Goal: Task Accomplishment & Management: Complete application form

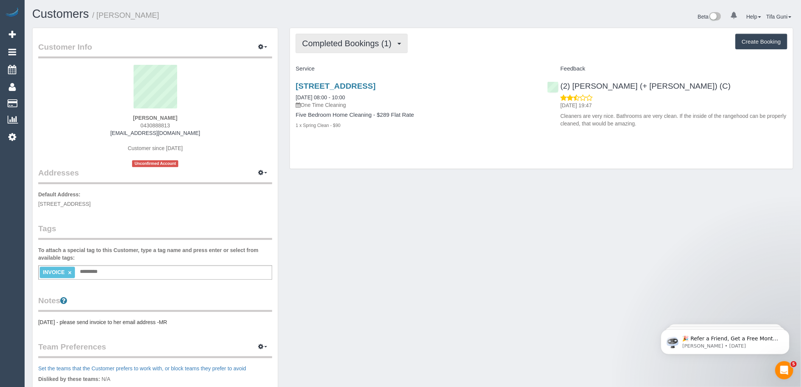
click at [395, 44] on span "Completed Bookings (1)" at bounding box center [348, 43] width 93 height 9
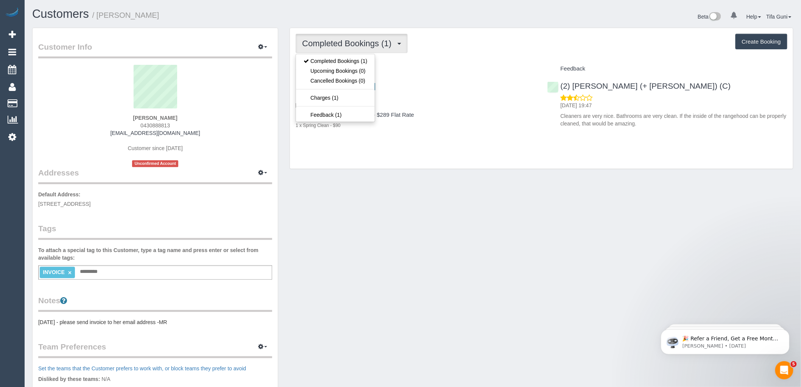
click at [456, 55] on div "Completed Bookings (1) Completed Bookings (1) Upcoming Bookings (0) Cancelled B…" at bounding box center [541, 98] width 503 height 141
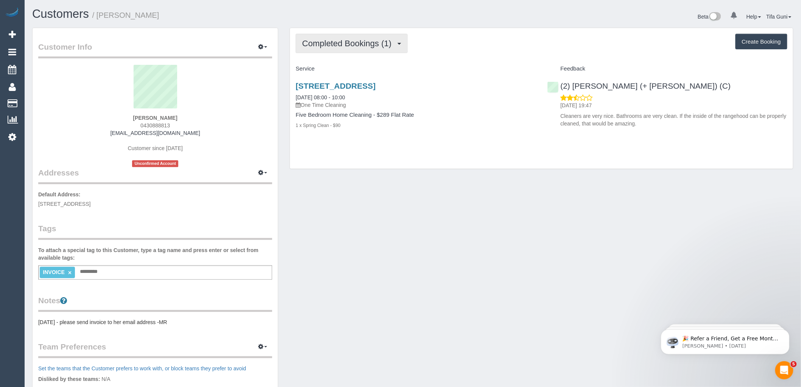
click at [382, 44] on span "Completed Bookings (1)" at bounding box center [348, 43] width 93 height 9
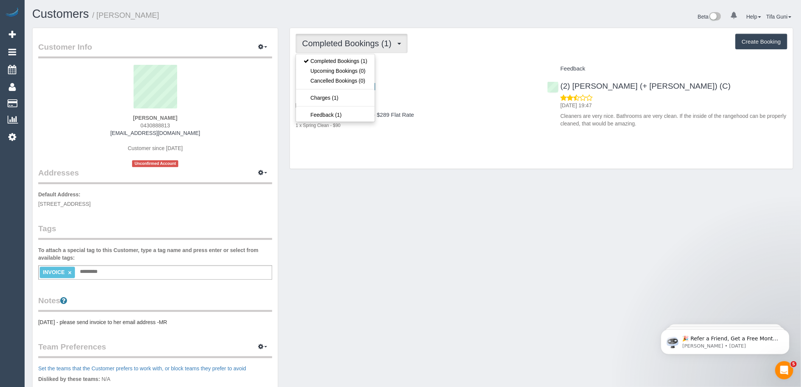
click at [446, 123] on div "1 x Spring Clean - $90" at bounding box center [416, 125] width 240 height 8
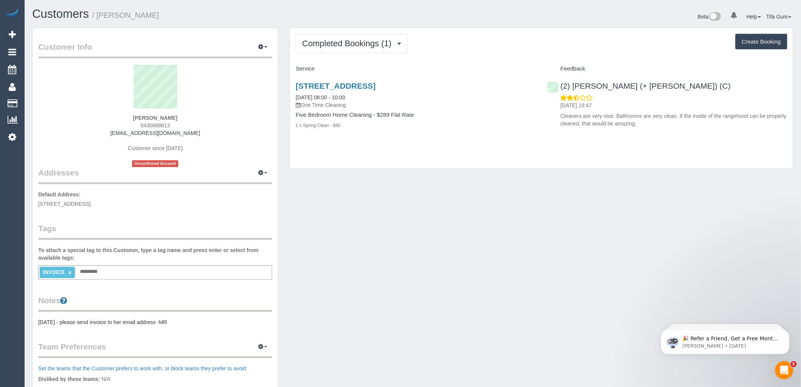
click at [391, 144] on div "37 Spectrum Way, Coburg North, VIC 3058 11/05/2024 08:00 - 10:00 One Time Clean…" at bounding box center [415, 109] width 251 height 69
click at [351, 45] on span "Completed Bookings (1)" at bounding box center [348, 43] width 93 height 9
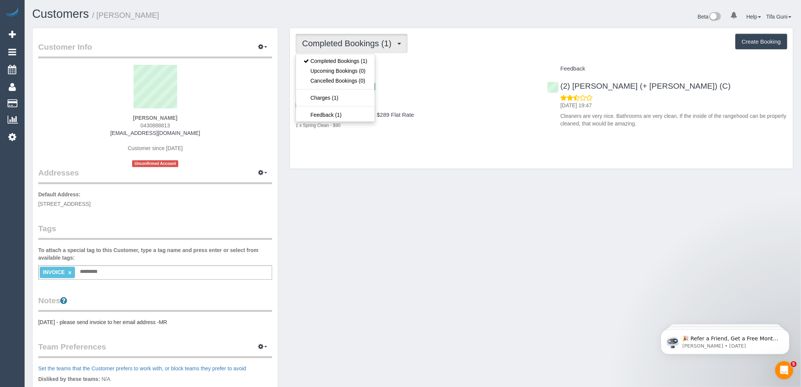
click at [429, 71] on h4 "Service" at bounding box center [416, 69] width 240 height 6
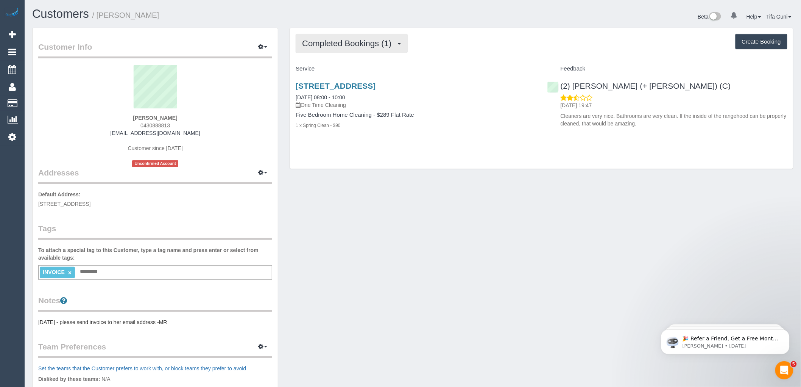
click at [358, 47] on span "Completed Bookings (1)" at bounding box center [348, 43] width 93 height 9
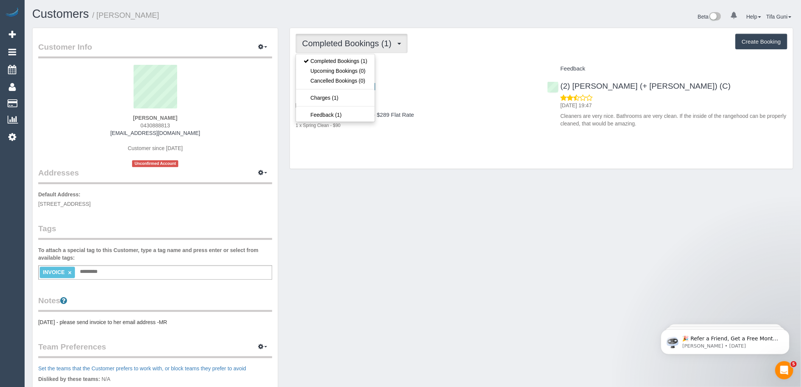
click at [358, 47] on span "Completed Bookings (1)" at bounding box center [348, 43] width 93 height 9
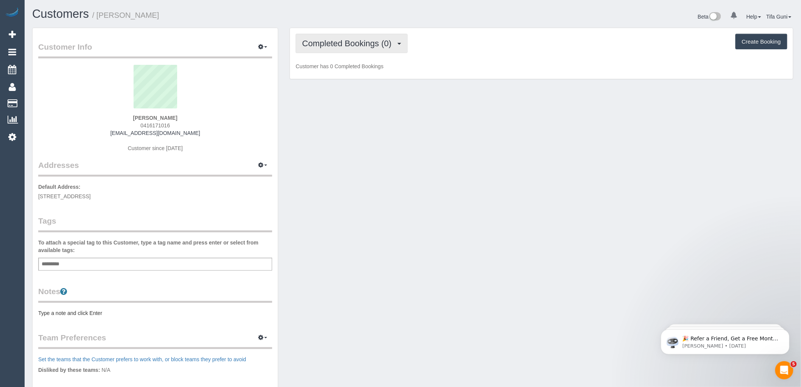
click at [369, 48] on span "Completed Bookings (0)" at bounding box center [348, 43] width 93 height 9
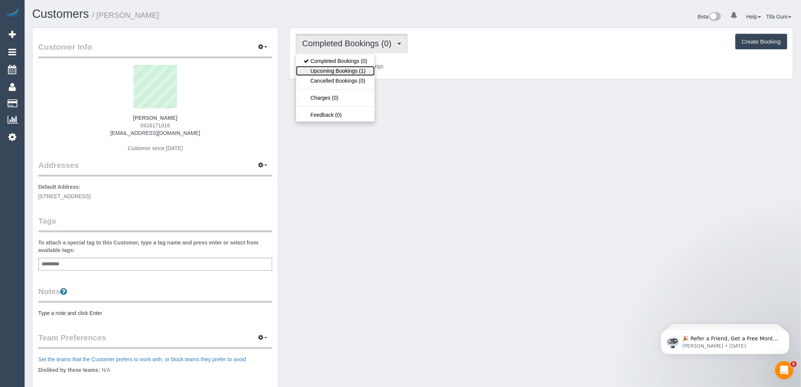
click at [350, 72] on link "Upcoming Bookings (1)" at bounding box center [335, 71] width 79 height 10
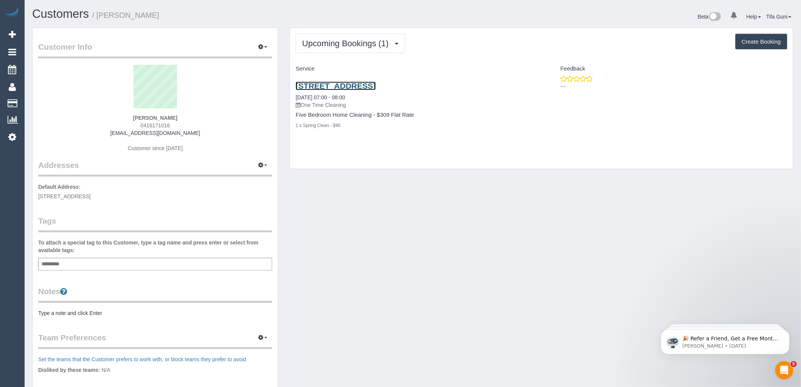
click at [376, 85] on link "37 Spectrum Way, Coburg North, VIC 3058" at bounding box center [336, 85] width 80 height 9
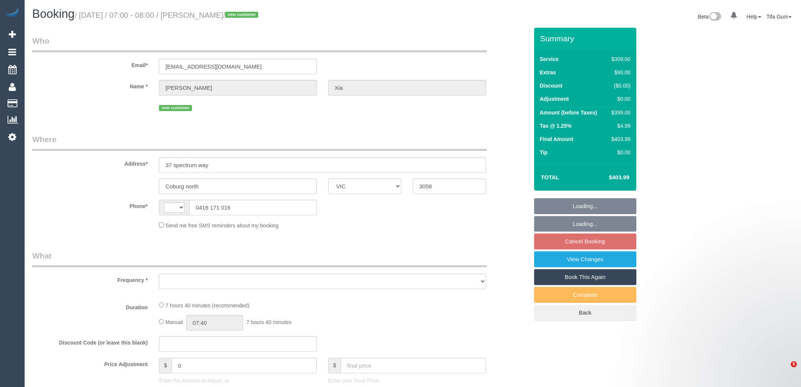
select select "VIC"
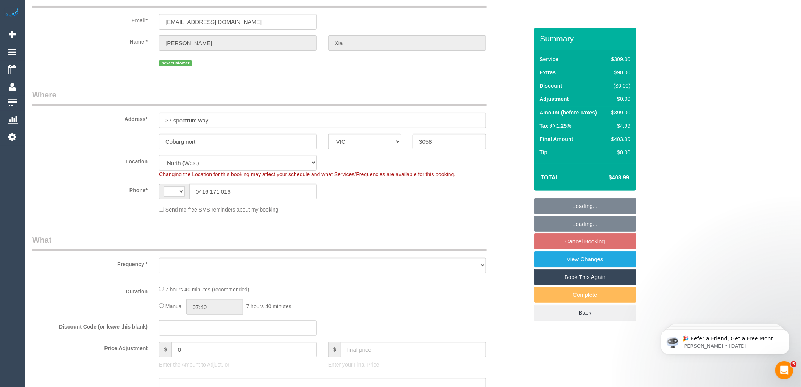
select select "string:AU"
select select "object:533"
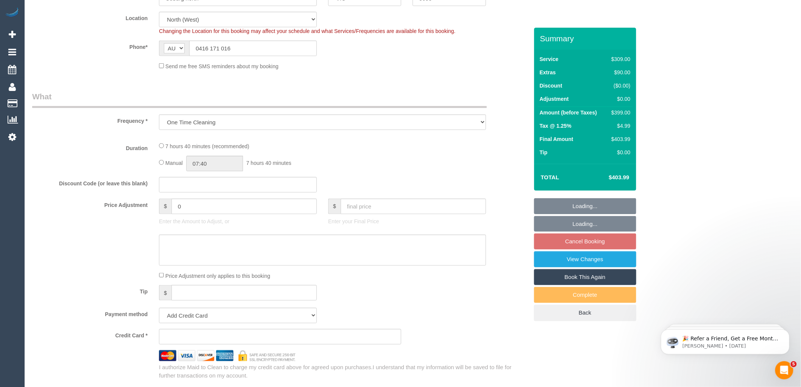
select select "string:stripe-pm_1SCGkR2GScqysDRVLzKwKUEP"
select select "number:28"
select select "number:14"
select select "number:19"
select select "number:25"
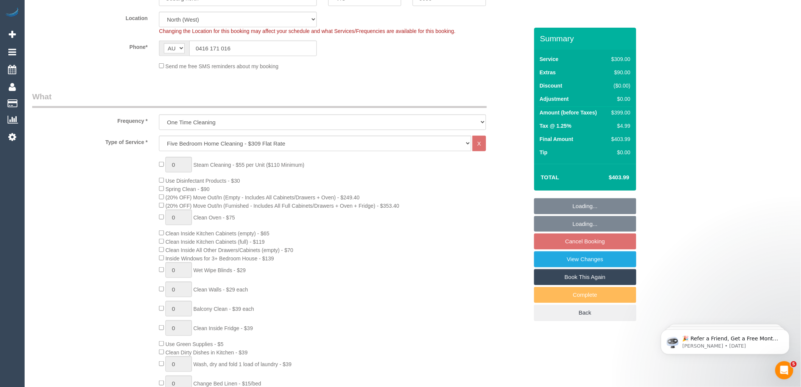
select select "object:1516"
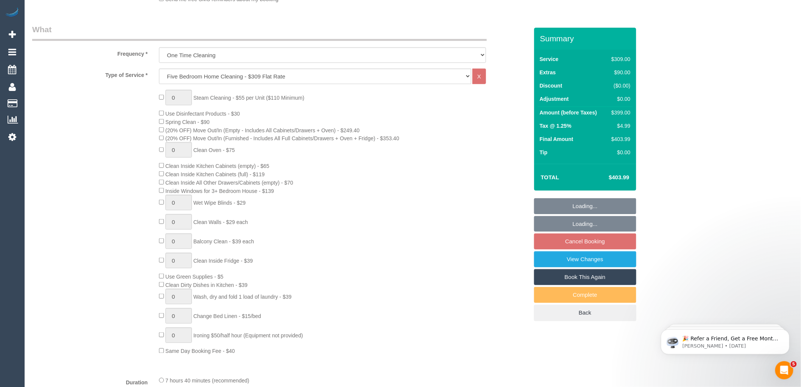
select select "spot1"
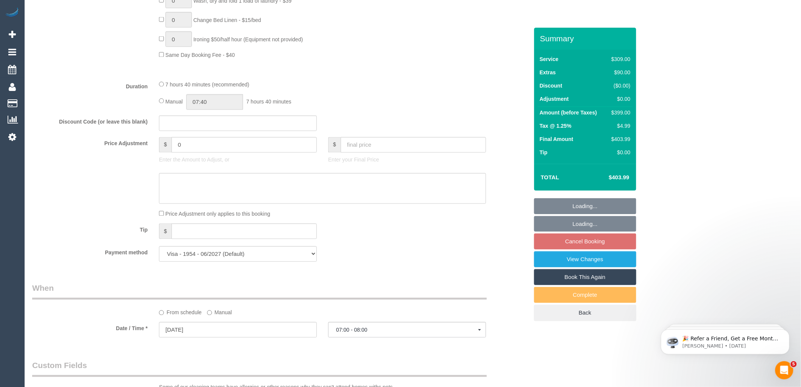
scroll to position [631, 0]
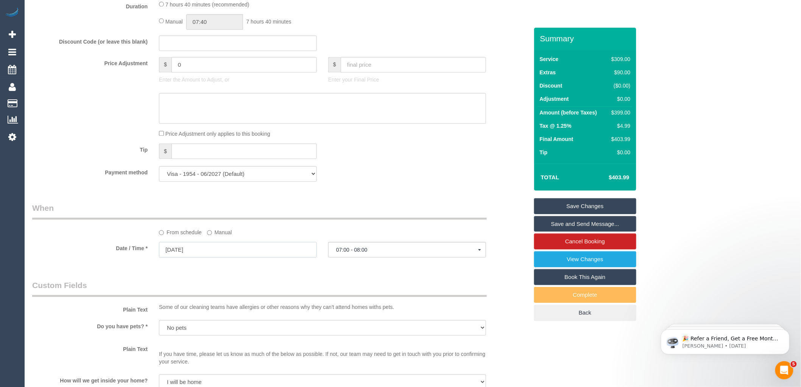
click at [208, 257] on input "04/10/2025" at bounding box center [238, 250] width 158 height 16
click at [361, 283] on div "Who Email* xiaxu2007@hotmail.com Name * Xu Xia new customer Where Address* 37 s…" at bounding box center [281, 94] width 508 height 1395
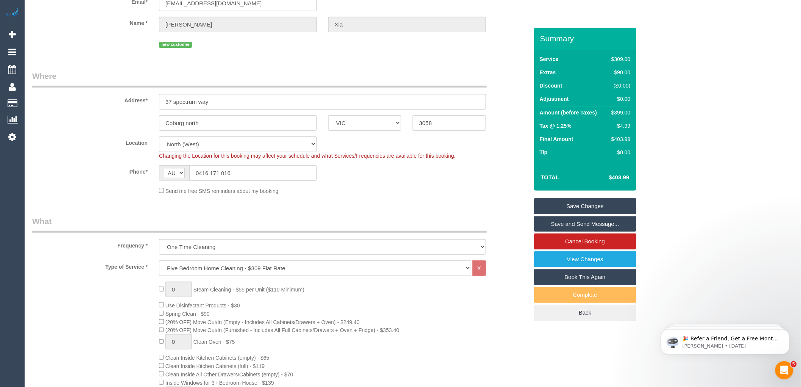
scroll to position [84, 0]
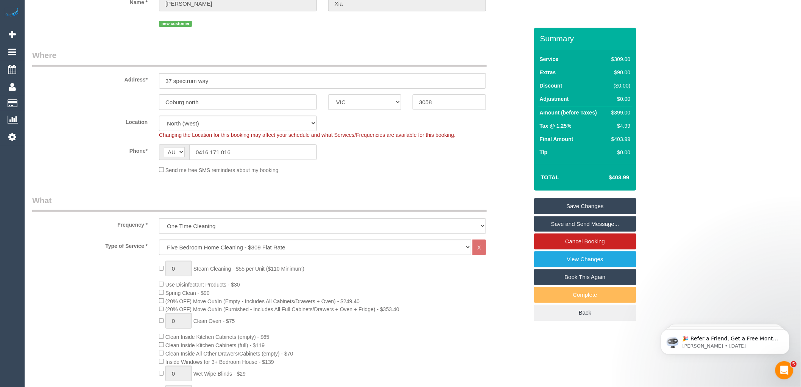
click at [247, 196] on legend "What" at bounding box center [259, 203] width 455 height 17
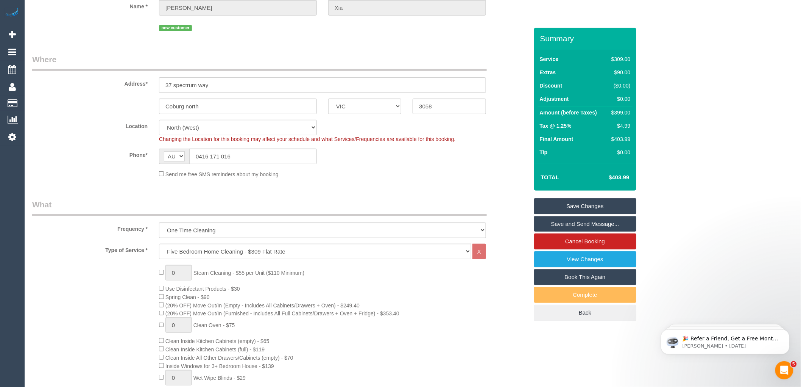
scroll to position [0, 0]
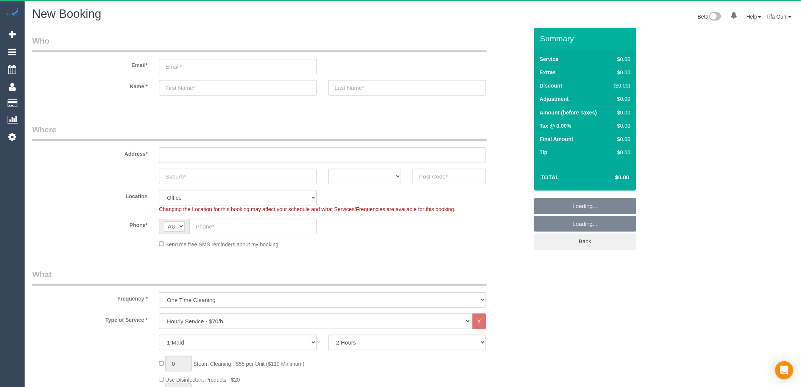
select select "object:813"
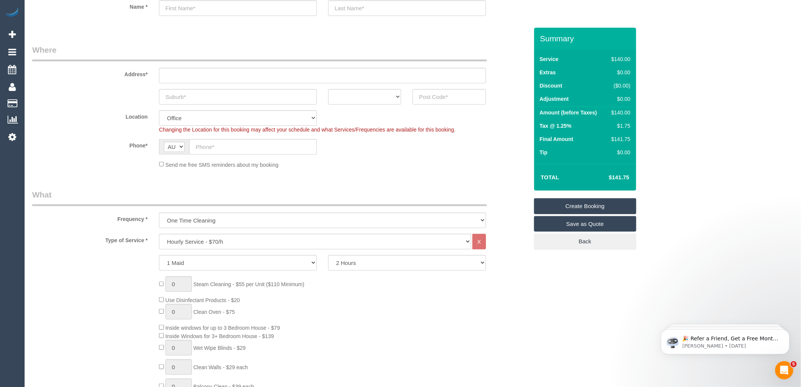
scroll to position [84, 0]
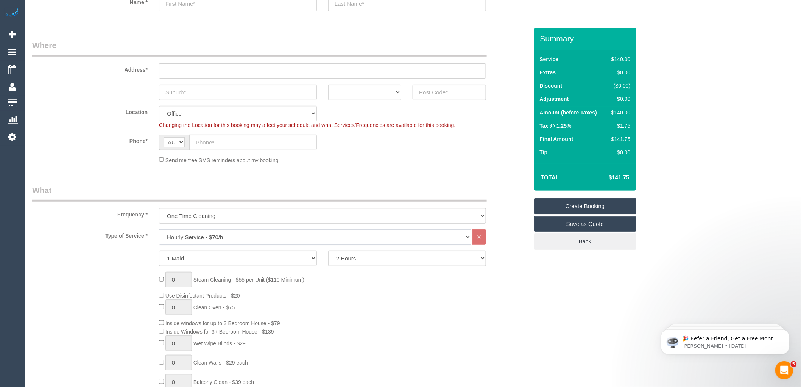
click at [232, 237] on select "Hourly Service - $70/h Hourly Service - $65/h Hourly Service - $60/h Hourly Ser…" at bounding box center [315, 237] width 312 height 16
select select "212"
click at [159, 229] on select "Hourly Service - $70/h Hourly Service - $65/h Hourly Service - $60/h Hourly Ser…" at bounding box center [315, 237] width 312 height 16
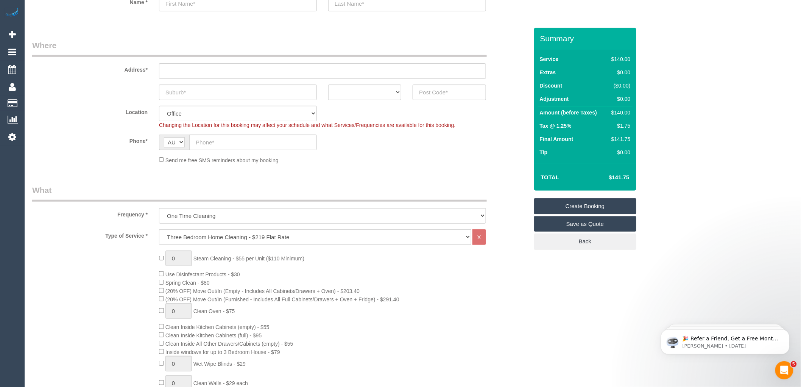
click at [310, 281] on div "0 Steam Cleaning - $55 per Unit ($110 Minimum) Use Disinfectant Products - $30 …" at bounding box center [343, 382] width 381 height 265
drag, startPoint x: 387, startPoint y: 281, endPoint x: 425, endPoint y: 261, distance: 42.7
click at [388, 281] on div "0 Steam Cleaning - $55 per Unit ($110 Minimum) Use Disinfectant Products - $30 …" at bounding box center [343, 382] width 381 height 265
click at [593, 131] on td "Tax @ 1.25%" at bounding box center [572, 126] width 69 height 13
drag, startPoint x: 630, startPoint y: 111, endPoint x: 609, endPoint y: 110, distance: 21.2
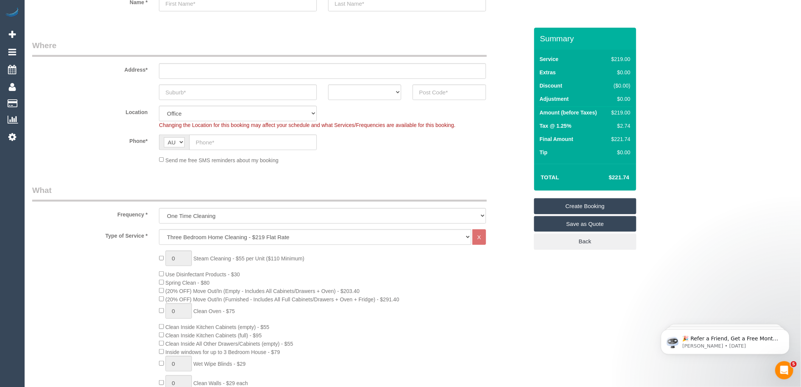
click at [609, 110] on div "$219.00" at bounding box center [620, 113] width 22 height 8
copy div "$219.00"
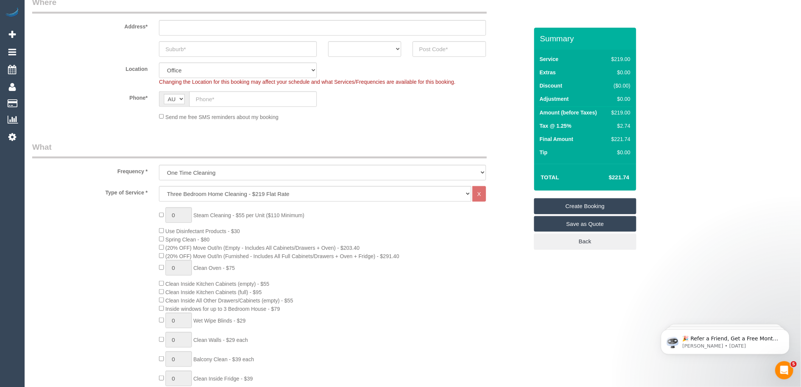
scroll to position [168, 0]
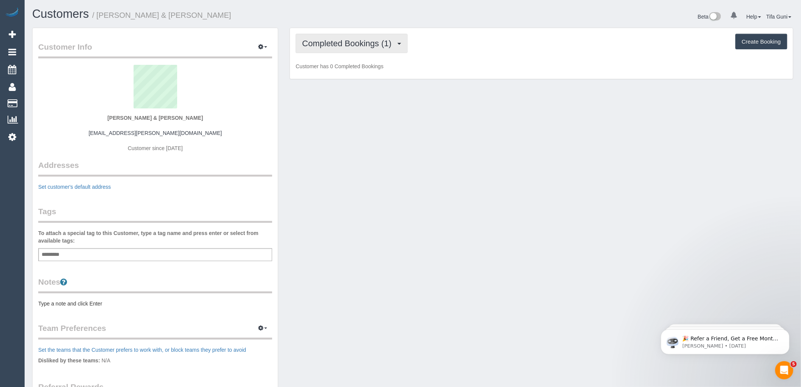
click at [393, 42] on span "Completed Bookings (1)" at bounding box center [348, 43] width 93 height 9
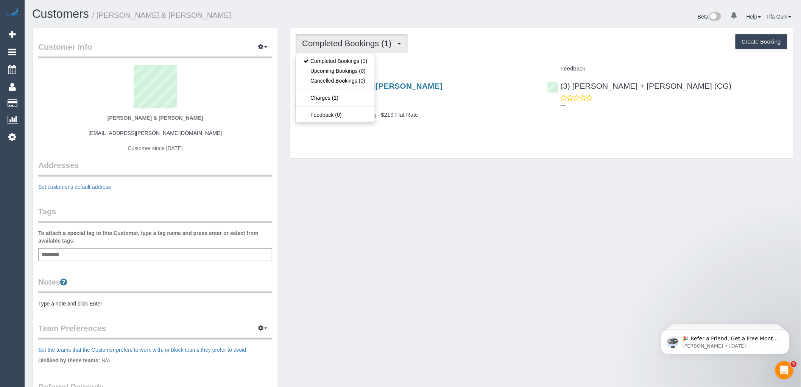
drag, startPoint x: 367, startPoint y: 212, endPoint x: 376, endPoint y: 213, distance: 9.1
click at [367, 212] on div "Customer Info Edit Contact Info Send Message Email Preferences Special Sales Ta…" at bounding box center [413, 269] width 773 height 483
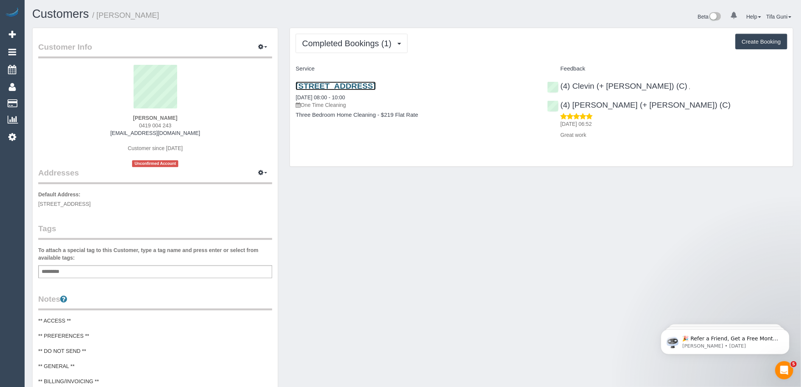
click at [354, 86] on link "62 Belsize Avenue, Carnegie, VIC 3163" at bounding box center [336, 85] width 80 height 9
click at [373, 43] on span "Completed Bookings (1)" at bounding box center [348, 43] width 93 height 9
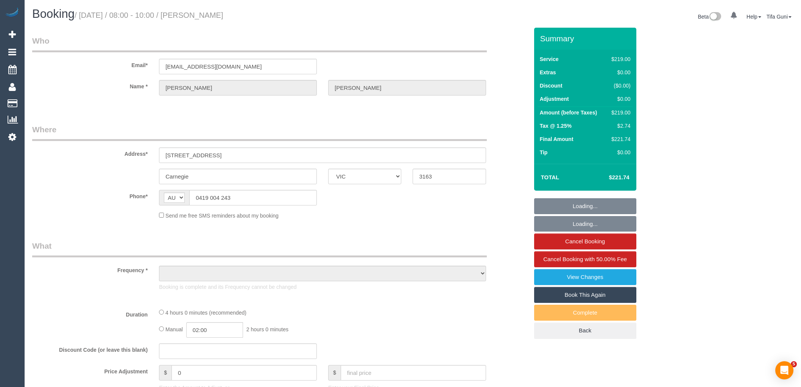
select select "VIC"
select select "object:726"
select select "number:27"
select select "number:14"
select select "number:18"
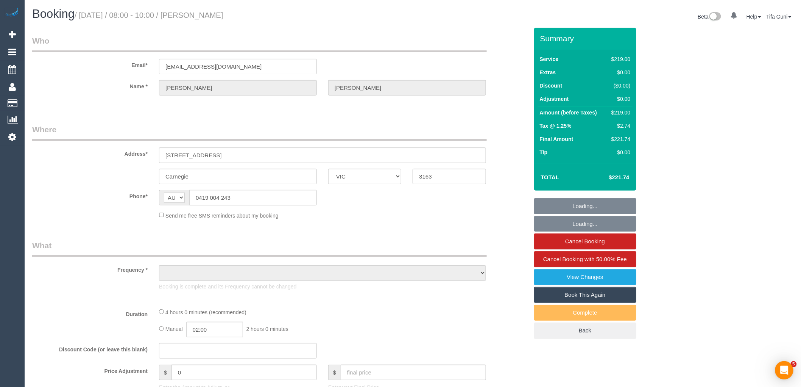
select select "number:24"
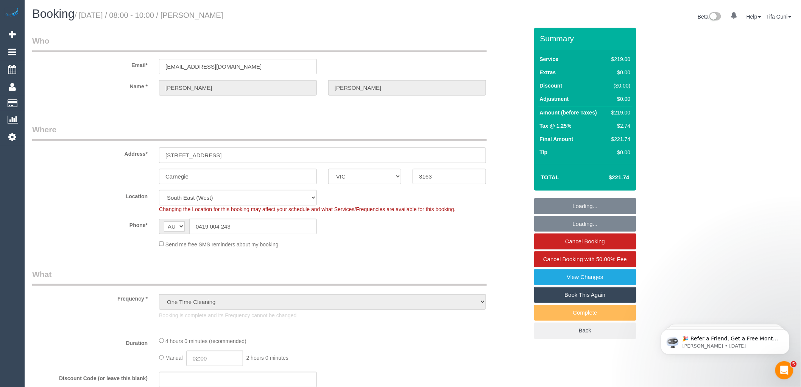
select select "string:stripe-pm_1S5xTY2GScqysDRVFiS5f8Mp"
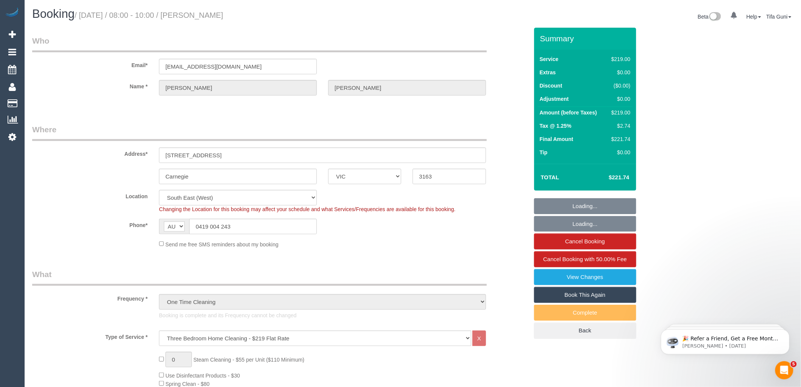
select select "object:1362"
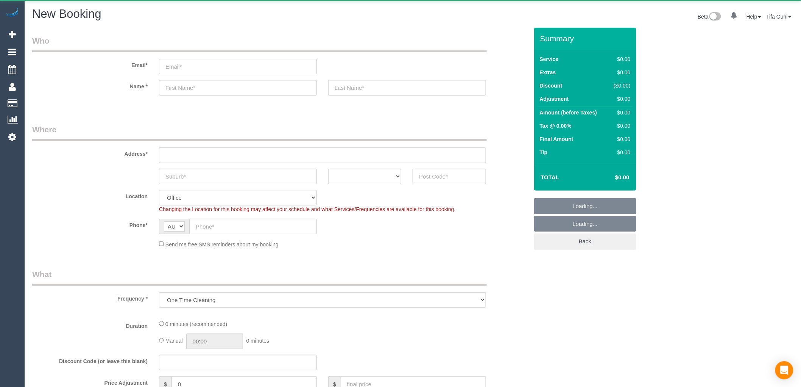
select select "object:813"
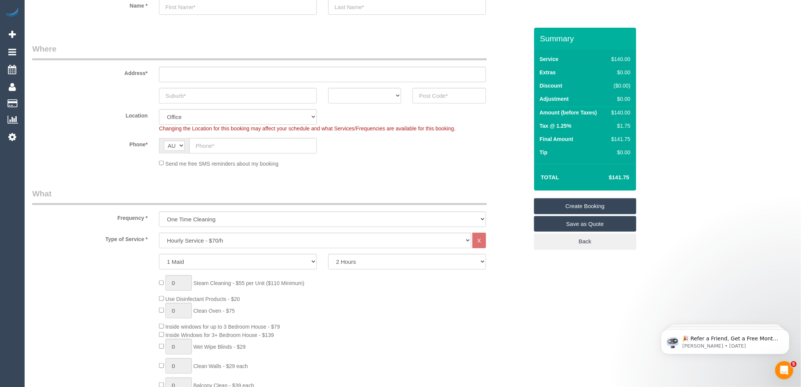
scroll to position [84, 0]
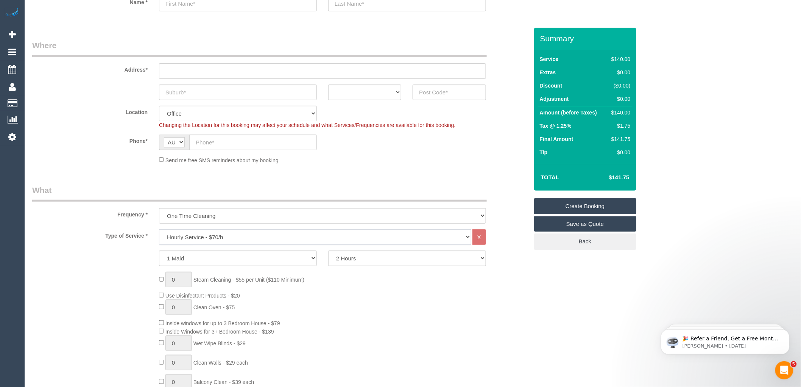
click at [211, 239] on select "Hourly Service - $70/h Hourly Service - $65/h Hourly Service - $60/h Hourly Ser…" at bounding box center [315, 237] width 312 height 16
select select "211"
click at [159, 229] on select "Hourly Service - $70/h Hourly Service - $65/h Hourly Service - $60/h Hourly Ser…" at bounding box center [315, 237] width 312 height 16
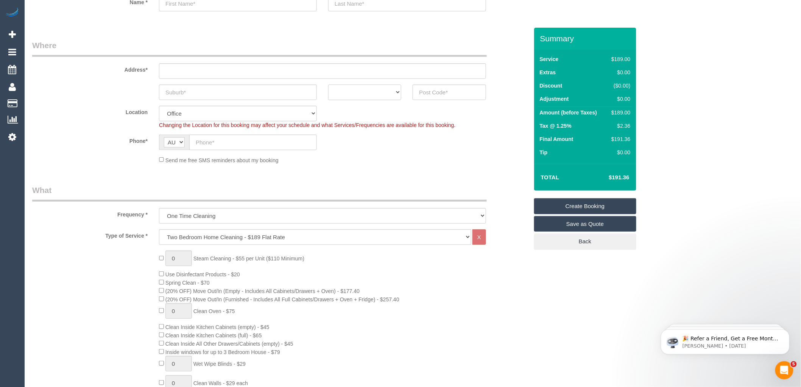
click at [389, 95] on select "ACT [GEOGRAPHIC_DATA] NT [GEOGRAPHIC_DATA] SA TAS [GEOGRAPHIC_DATA] [GEOGRAPHIC…" at bounding box center [364, 92] width 73 height 16
select select "VIC"
click at [328, 84] on select "ACT [GEOGRAPHIC_DATA] NT [GEOGRAPHIC_DATA] SA TAS [GEOGRAPHIC_DATA] [GEOGRAPHIC…" at bounding box center [364, 92] width 73 height 16
click at [180, 94] on input "text" at bounding box center [238, 92] width 158 height 16
type input "Northdote"
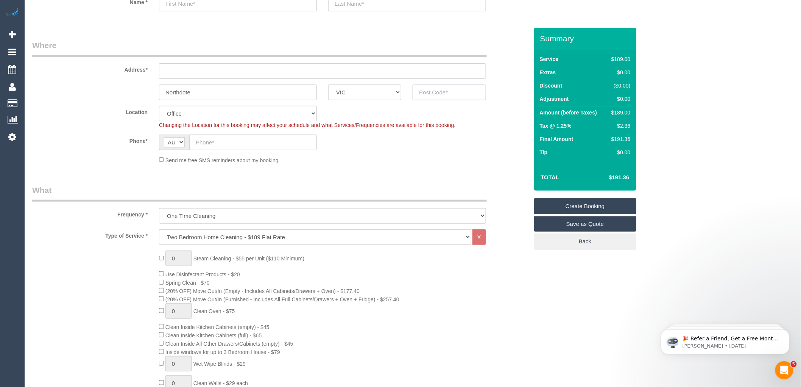
click at [434, 84] on input "text" at bounding box center [449, 92] width 73 height 16
drag, startPoint x: 437, startPoint y: 87, endPoint x: 427, endPoint y: 90, distance: 9.8
click at [437, 87] on input "text" at bounding box center [449, 92] width 73 height 16
type input "3017"
click at [183, 72] on input "text" at bounding box center [322, 71] width 327 height 16
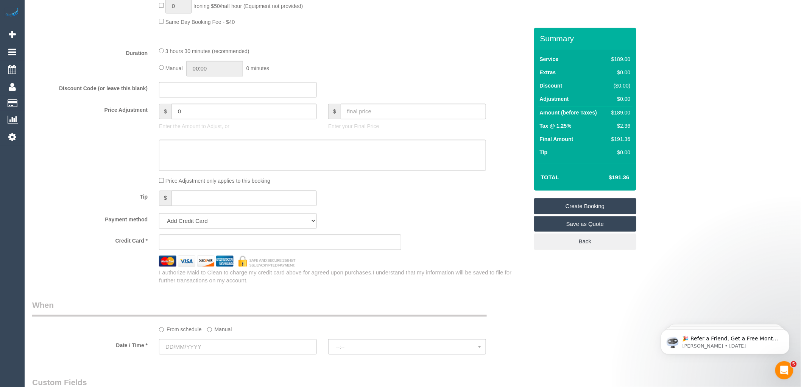
scroll to position [673, 0]
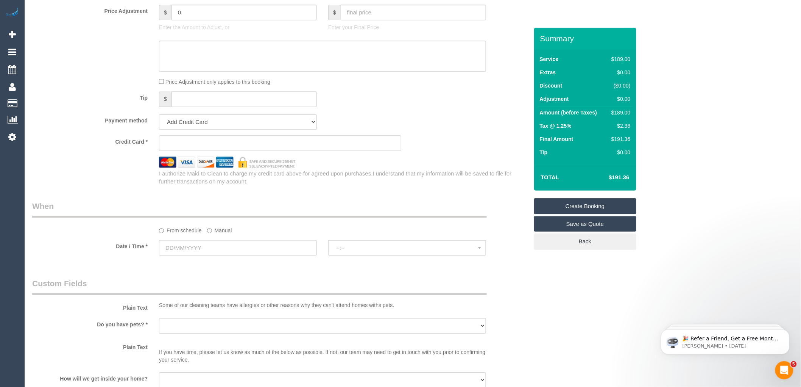
type input "-"
click at [217, 255] on input "text" at bounding box center [238, 248] width 158 height 16
click at [249, 274] on span "Next" at bounding box center [251, 272] width 6 height 6
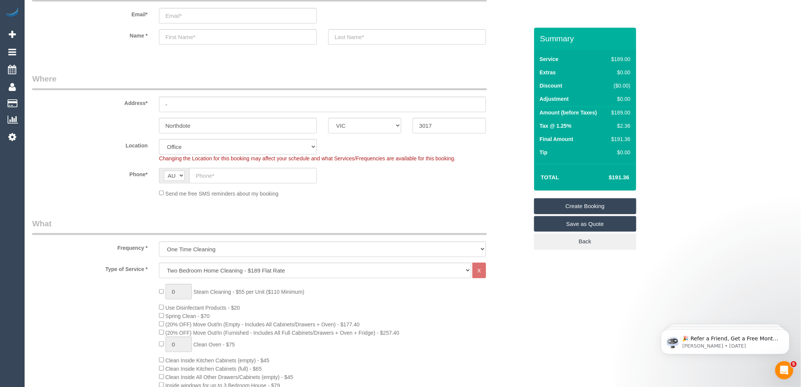
scroll to position [0, 0]
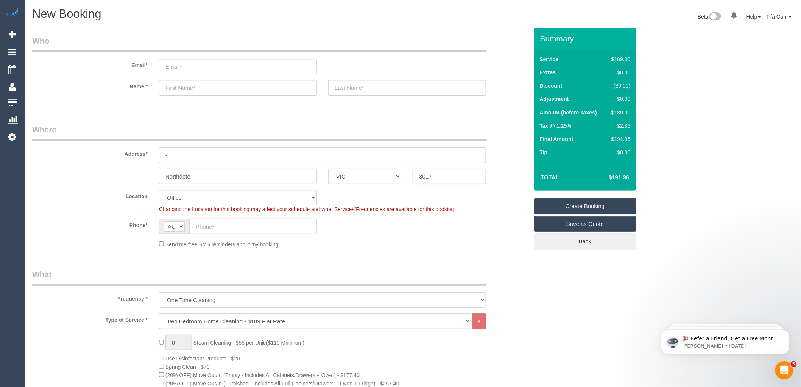
click at [439, 174] on input "3017" at bounding box center [449, 177] width 73 height 16
type input "3070"
drag, startPoint x: 486, startPoint y: 210, endPoint x: 480, endPoint y: 213, distance: 6.6
click at [489, 212] on div "Changing the Location for this booking may affect your schedule and what Servic…" at bounding box center [322, 209] width 339 height 8
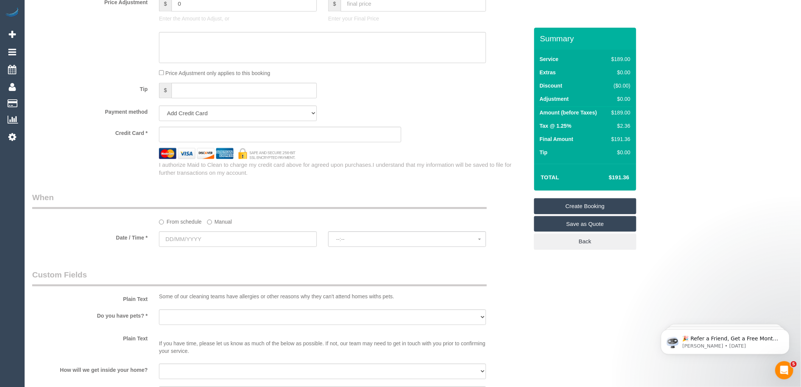
select select "47"
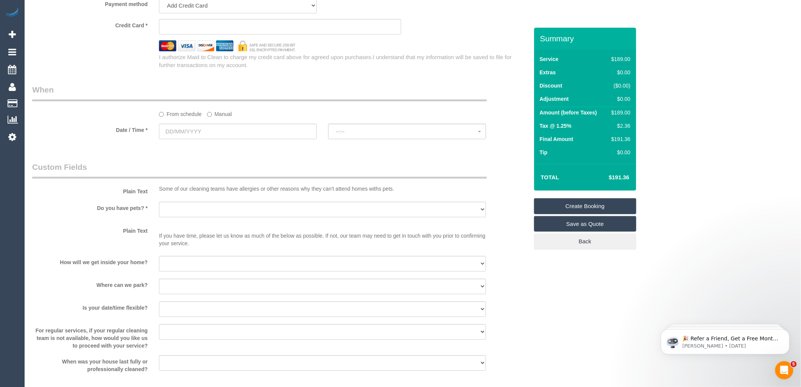
scroll to position [799, 0]
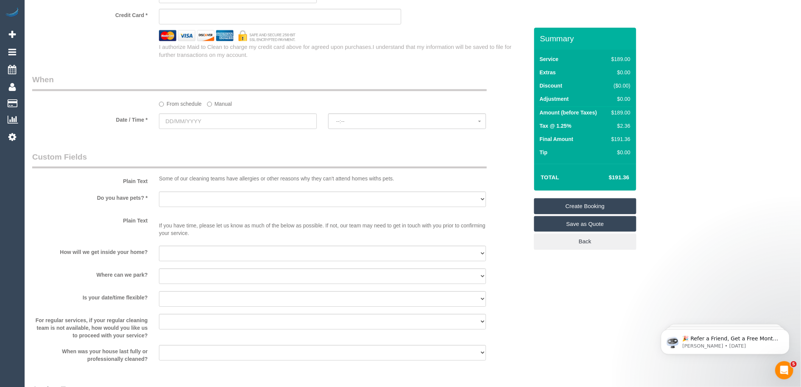
select select "object:2234"
click at [198, 129] on input "text" at bounding box center [238, 121] width 158 height 16
click at [250, 146] on span "Next" at bounding box center [251, 145] width 6 height 6
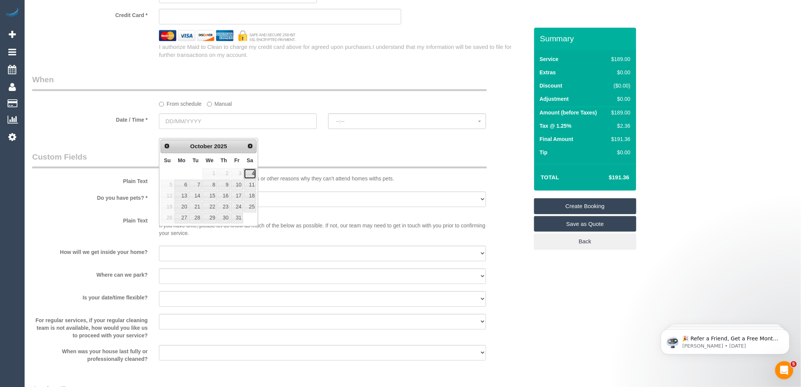
click at [249, 176] on link "4" at bounding box center [250, 173] width 12 height 10
type input "[DATE]"
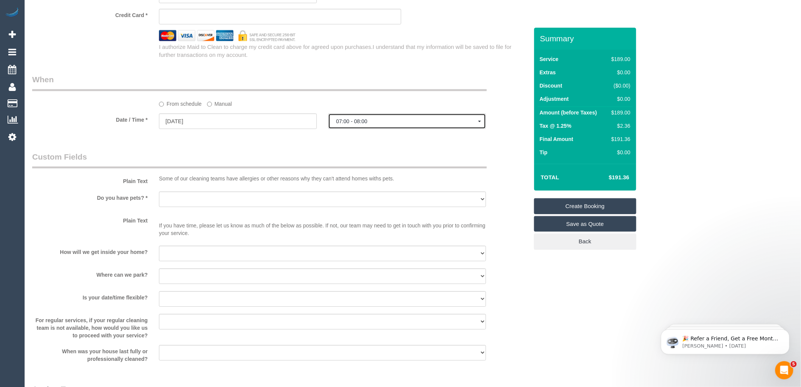
click at [357, 124] on span "07:00 - 08:00" at bounding box center [407, 121] width 142 height 6
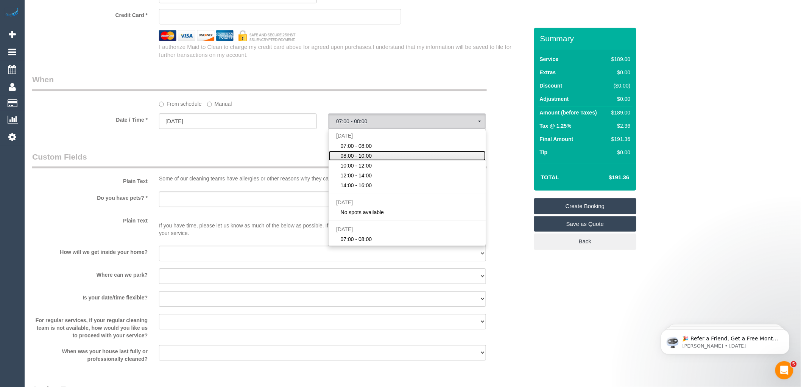
click at [363, 159] on span "08:00 - 10:00" at bounding box center [356, 156] width 31 height 8
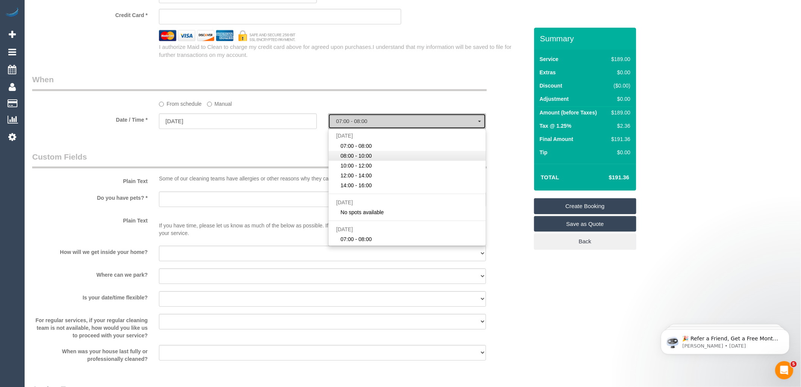
select select "spot2"
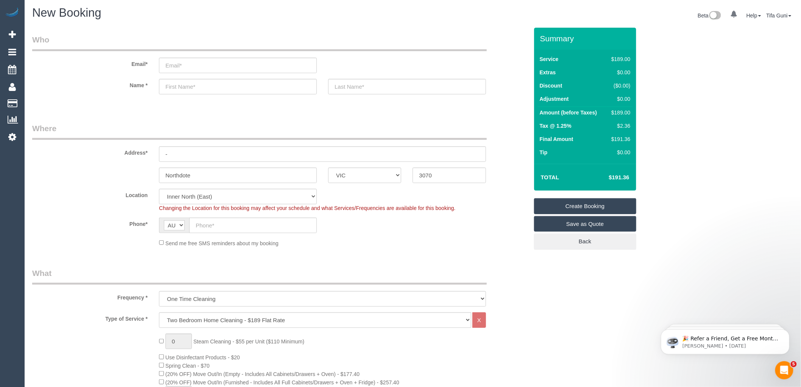
scroll to position [0, 0]
click at [188, 152] on input "-" at bounding box center [322, 155] width 327 height 16
type input "[STREET_ADDRESS]"
click at [211, 223] on input "text" at bounding box center [253, 227] width 128 height 16
paste input "61 401 820 050"
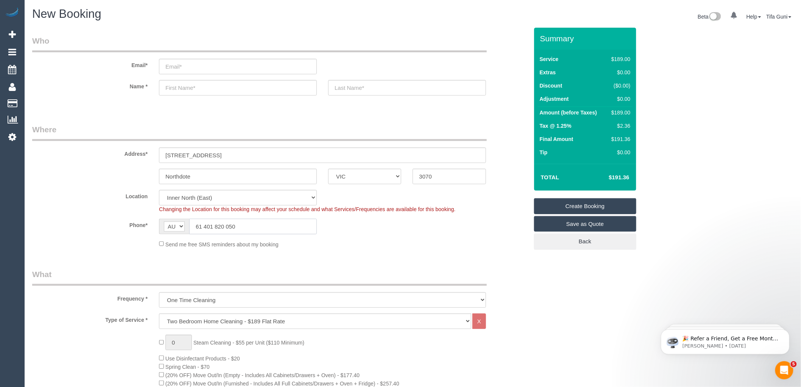
click at [188, 225] on div "AF AL DZ AD AO AI AQ AG AR AM AW AU AT AZ BS BH BD BB BY BE BZ BJ BM BT BO BA B…" at bounding box center [238, 227] width 158 height 16
type input "0401 820 050"
click at [186, 87] on input "text" at bounding box center [238, 88] width 158 height 16
type input "[PERSON_NAME]"
click at [362, 89] on input "text" at bounding box center [407, 88] width 158 height 16
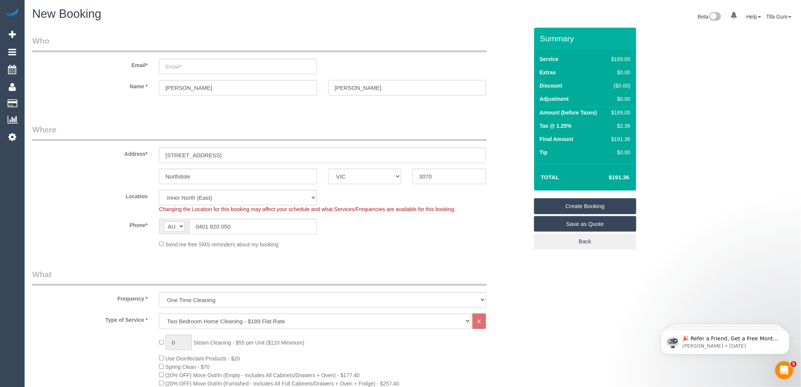
type input "[PERSON_NAME]"
click at [186, 66] on input "email" at bounding box center [238, 67] width 158 height 16
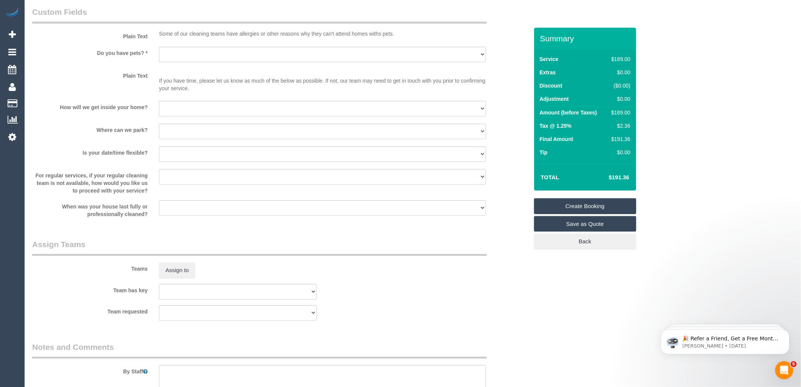
scroll to position [883, 0]
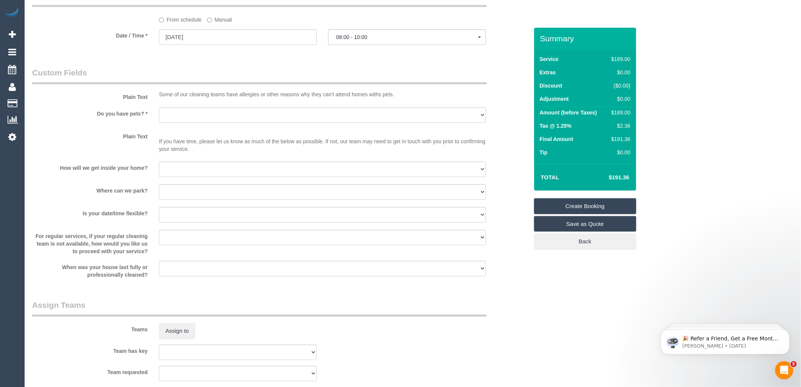
type input "[EMAIL_ADDRESS][DOMAIN_NAME]"
click at [206, 123] on select "Yes - Cats Yes - Dogs No pets Yes - Dogs and Cats Yes - Other" at bounding box center [322, 115] width 327 height 16
select select "spot23"
select select "number:28"
click at [159, 116] on select "Yes - Cats Yes - Dogs No pets Yes - Dogs and Cats Yes - Other" at bounding box center [322, 115] width 327 height 16
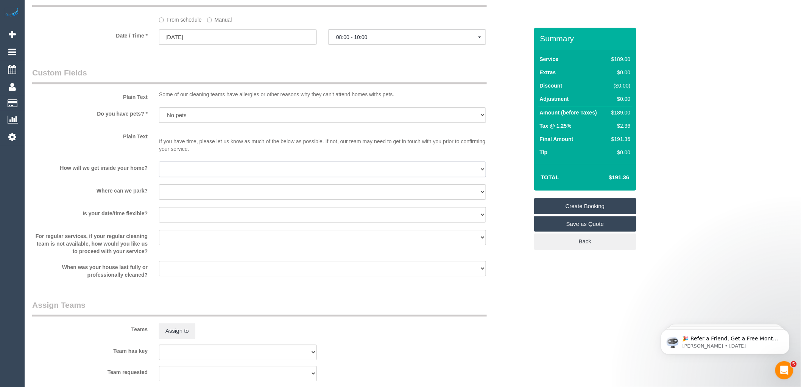
click at [204, 176] on select "I will be home Key will be left (please provide details below) Lock box/Access …" at bounding box center [322, 169] width 327 height 16
select select "number:14"
click at [159, 170] on select "I will be home Key will be left (please provide details below) Lock box/Access …" at bounding box center [322, 169] width 327 height 16
click at [184, 200] on select "I will provide parking on-site Free street parking Paid street parking (cost wi…" at bounding box center [322, 192] width 327 height 16
select select "number:19"
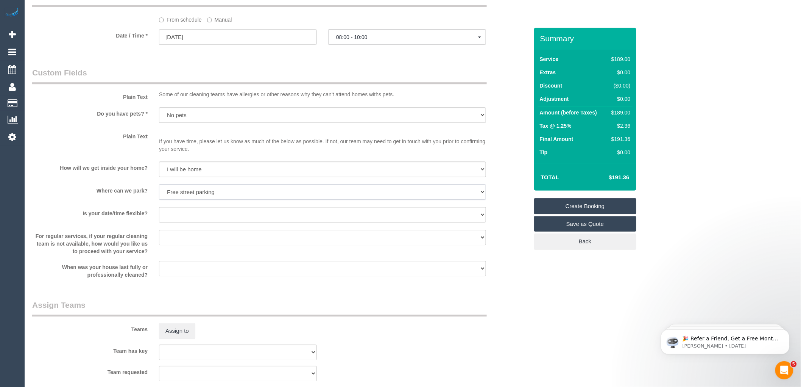
click at [159, 193] on select "I will provide parking on-site Free street parking Paid street parking (cost wi…" at bounding box center [322, 192] width 327 height 16
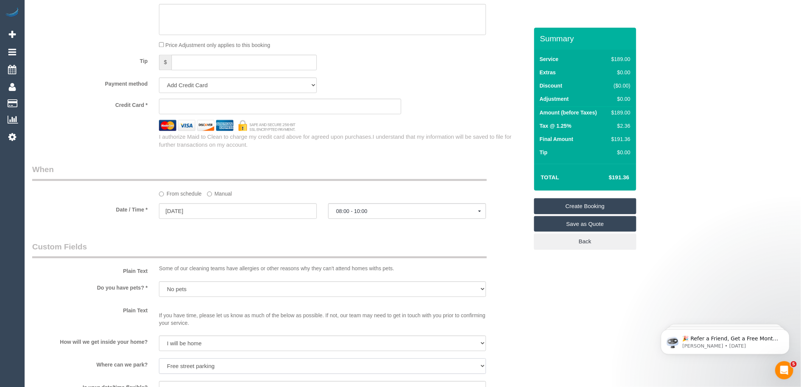
scroll to position [673, 0]
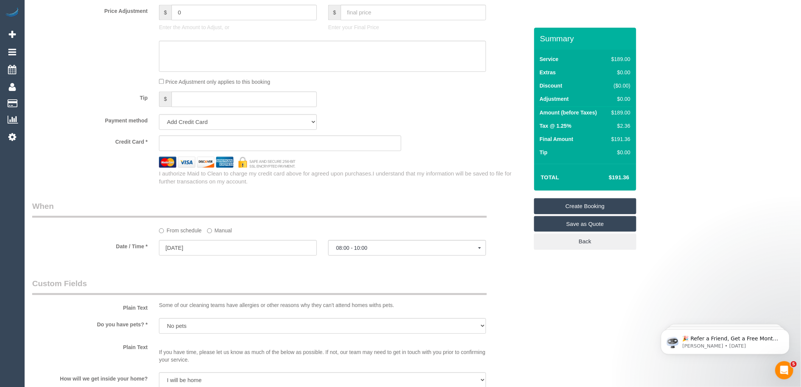
click at [198, 151] on sui-stripe-card at bounding box center [280, 143] width 242 height 16
click at [381, 203] on div "Who Email* [EMAIL_ADDRESS][DOMAIN_NAME] Name * [PERSON_NAME][GEOGRAPHIC_DATA] W…" at bounding box center [281, 40] width 508 height 1370
click at [207, 255] on input "[DATE]" at bounding box center [238, 248] width 158 height 16
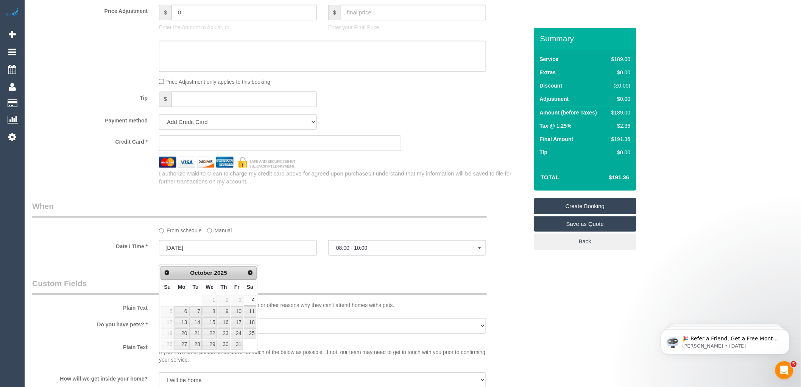
click at [429, 184] on span "I understand that my information will be saved to file for further transactions…" at bounding box center [335, 177] width 353 height 14
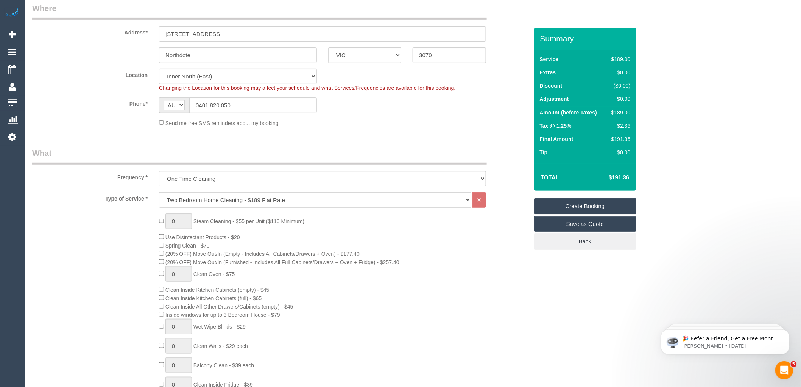
scroll to position [0, 0]
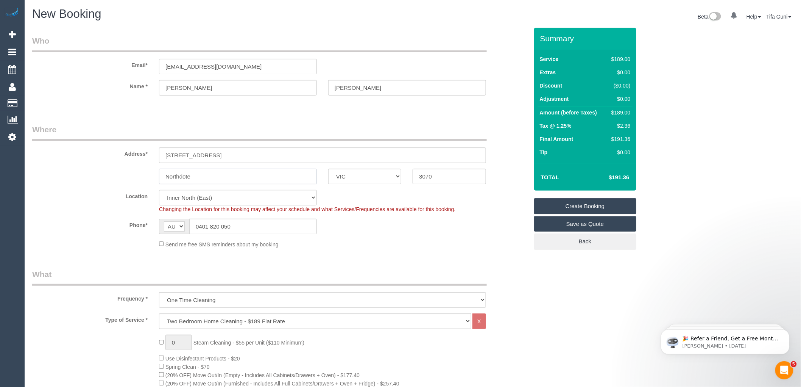
click at [183, 173] on input "Northdote" at bounding box center [238, 177] width 158 height 16
type input "[GEOGRAPHIC_DATA]"
click at [189, 156] on input "[STREET_ADDRESS]" at bounding box center [322, 155] width 327 height 16
click at [237, 153] on input "[STREET_ADDRESS][PERSON_NAME]" at bounding box center [322, 155] width 327 height 16
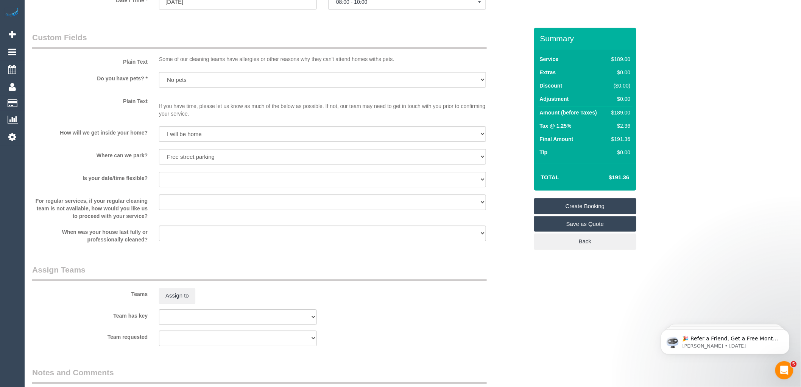
scroll to position [1046, 0]
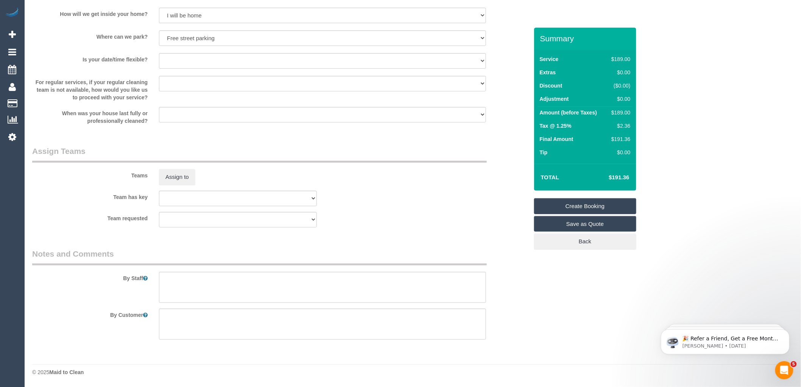
type input "[STREET_ADDRESS][PERSON_NAME]"
click at [174, 281] on textarea at bounding box center [322, 287] width 327 height 31
drag, startPoint x: 208, startPoint y: 278, endPoint x: 149, endPoint y: 282, distance: 58.5
click at [149, 282] on div "By Staff" at bounding box center [281, 275] width 508 height 55
drag, startPoint x: 460, startPoint y: 284, endPoint x: 445, endPoint y: 285, distance: 15.2
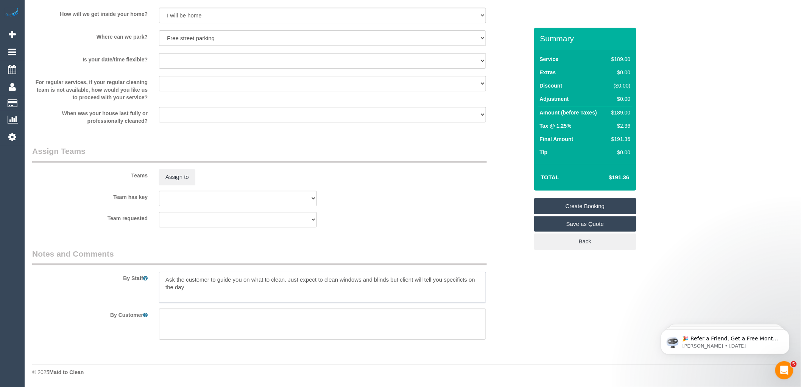
click at [445, 285] on textarea at bounding box center [322, 287] width 327 height 31
drag, startPoint x: 452, startPoint y: 279, endPoint x: 427, endPoint y: 290, distance: 27.3
click at [427, 290] on textarea at bounding box center [322, 287] width 327 height 31
click at [200, 289] on textarea at bounding box center [322, 287] width 327 height 31
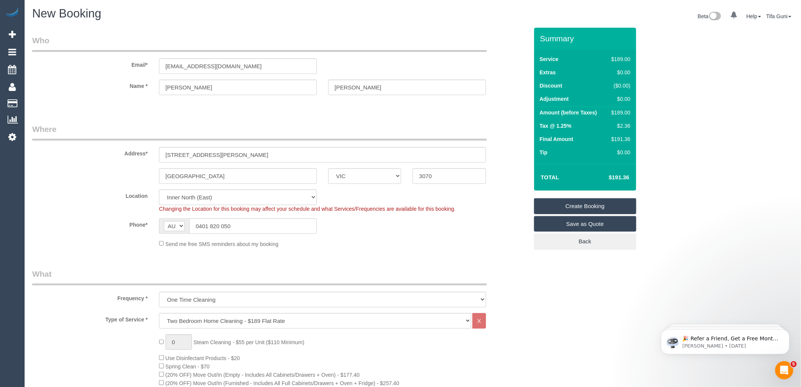
scroll to position [0, 0]
type textarea "Ask the customer to guide you on what to clean. Just expect to clean windows an…"
drag, startPoint x: 248, startPoint y: 63, endPoint x: 123, endPoint y: 65, distance: 125.0
click at [122, 65] on div "Email* [EMAIL_ADDRESS][DOMAIN_NAME]" at bounding box center [281, 54] width 508 height 39
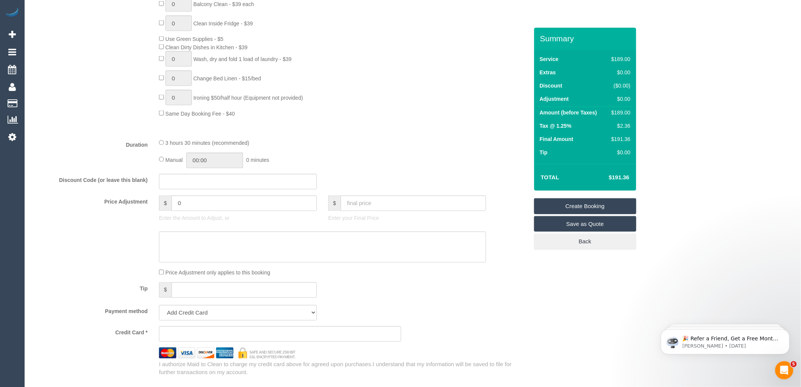
scroll to position [589, 0]
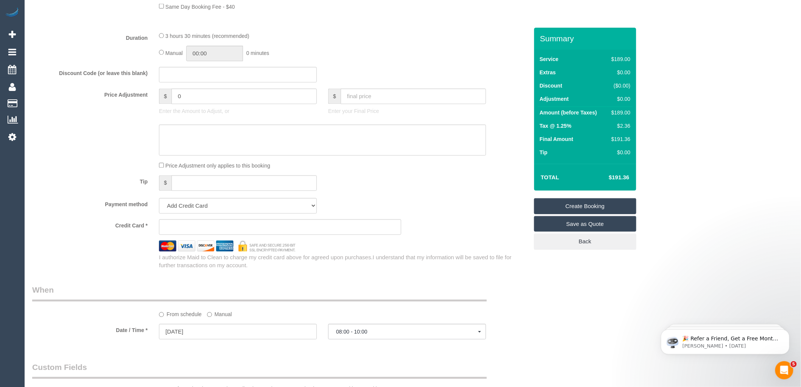
click at [593, 205] on link "Create Booking" at bounding box center [585, 206] width 102 height 16
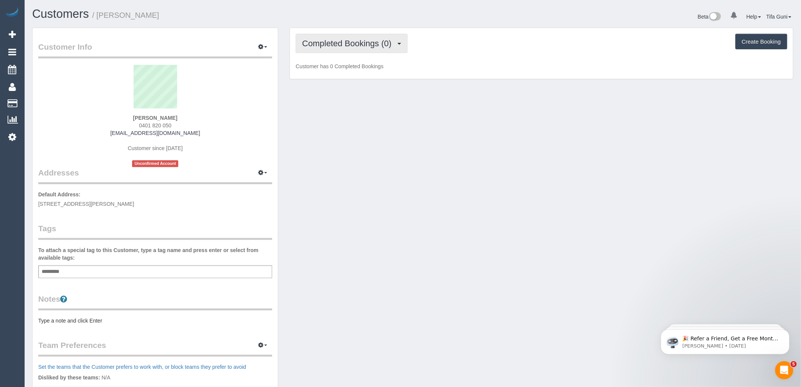
click at [355, 42] on span "Completed Bookings (0)" at bounding box center [348, 43] width 93 height 9
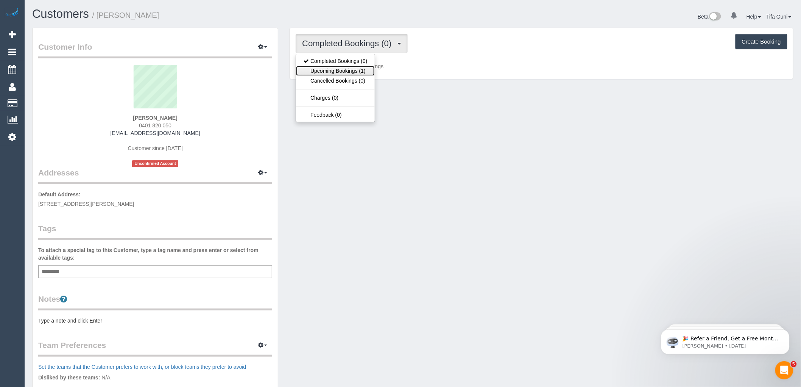
click at [352, 69] on link "Upcoming Bookings (1)" at bounding box center [335, 71] width 79 height 10
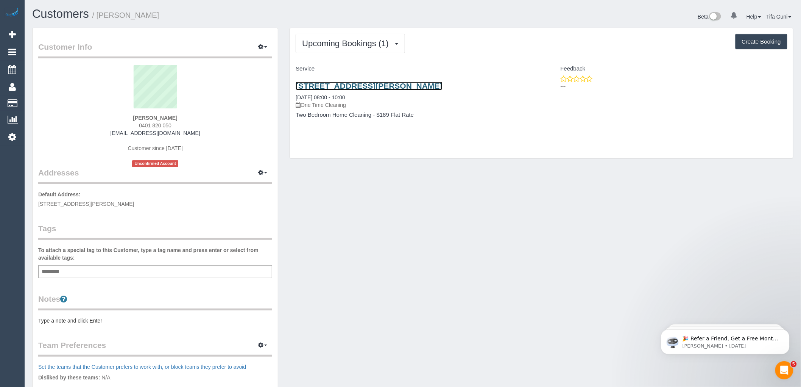
click at [362, 84] on link "200 Clark Street Unit 5, Northcote, VIC 3070" at bounding box center [369, 85] width 147 height 9
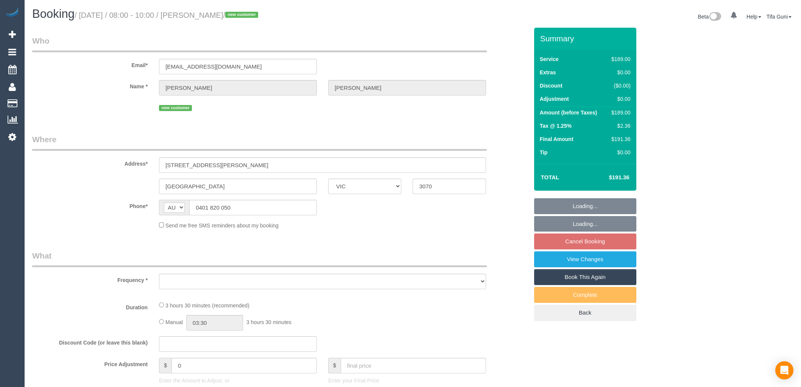
select select "VIC"
select select "string:stripe-pm_1SCUOj2GScqysDRViuAvEbQh"
select select "number:28"
select select "number:14"
select select "number:19"
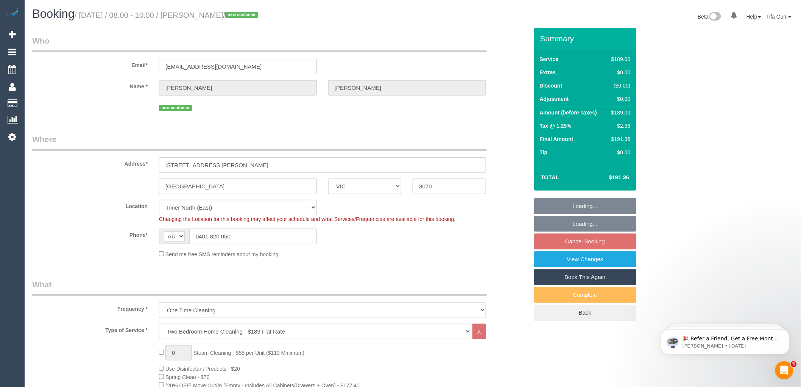
select select "object:1606"
select select "spot2"
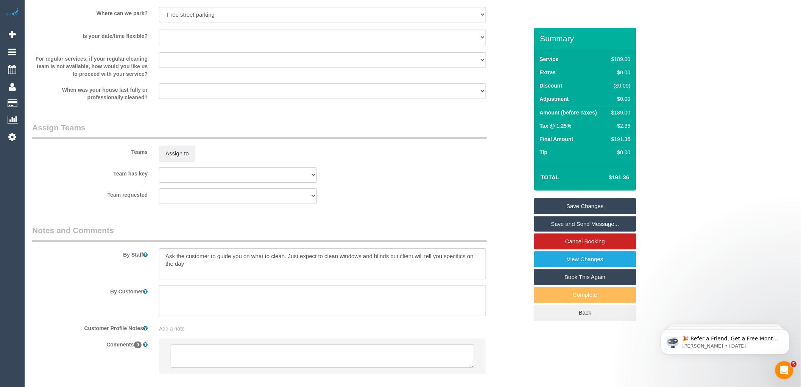
scroll to position [1071, 0]
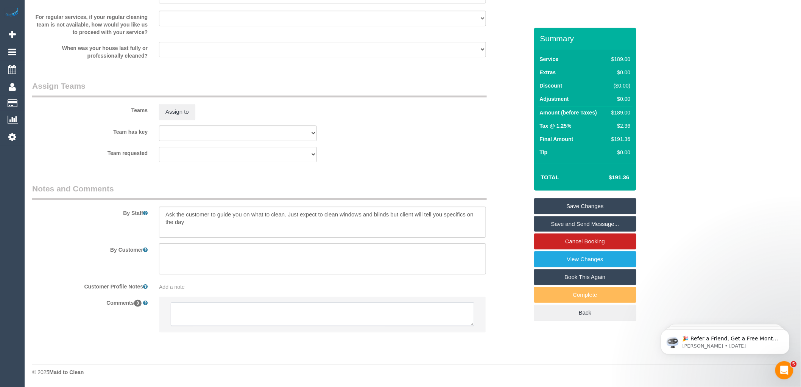
click at [268, 311] on textarea at bounding box center [323, 313] width 304 height 23
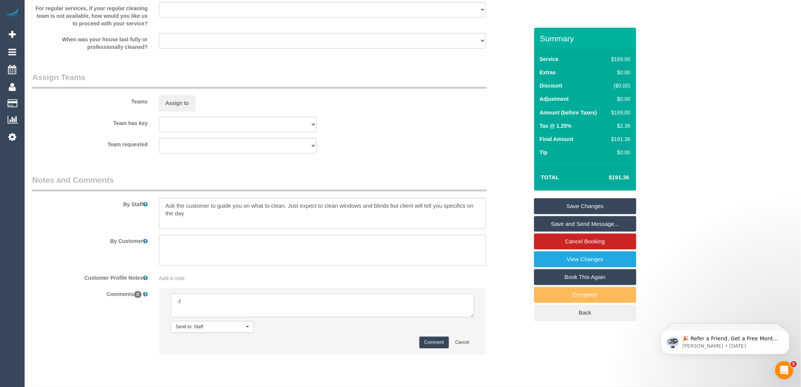
type textarea "-"
paste textarea "Flexibility dates: Flexibility times: Notes: knows we need to review Contact vi…"
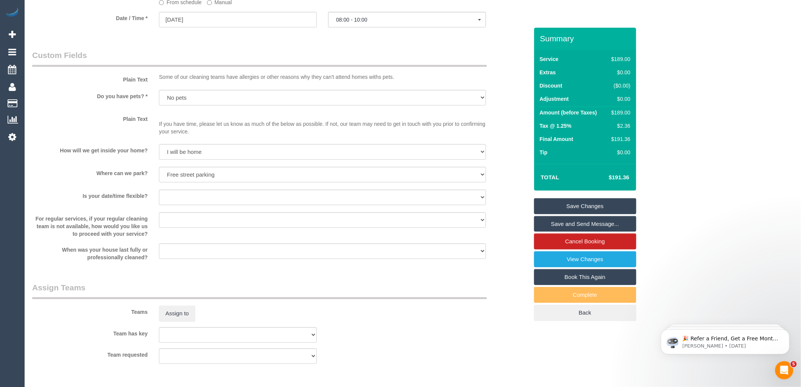
type textarea "Flexibility dates: Flexibility times: Notes: knows we need to review Contact vi…"
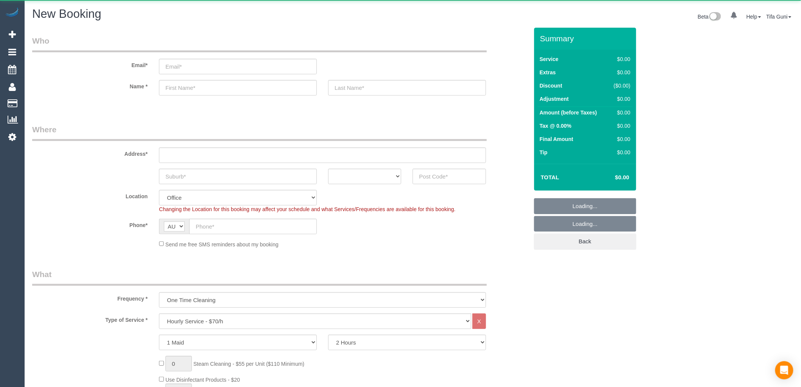
select select "object:813"
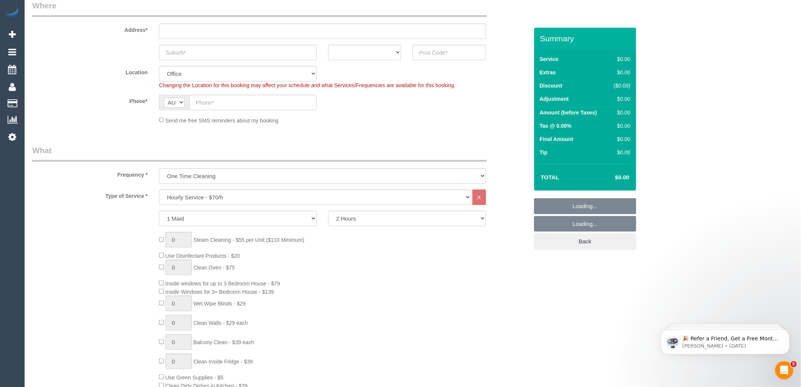
scroll to position [126, 0]
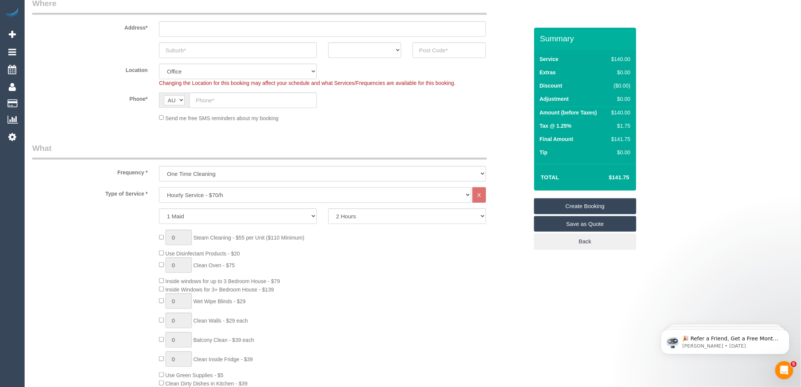
click at [202, 192] on select "Hourly Service - $70/h Hourly Service - $65/h Hourly Service - $60/h Hourly Ser…" at bounding box center [315, 195] width 312 height 16
select select "212"
click at [159, 187] on select "Hourly Service - $70/h Hourly Service - $65/h Hourly Service - $60/h Hourly Ser…" at bounding box center [315, 195] width 312 height 16
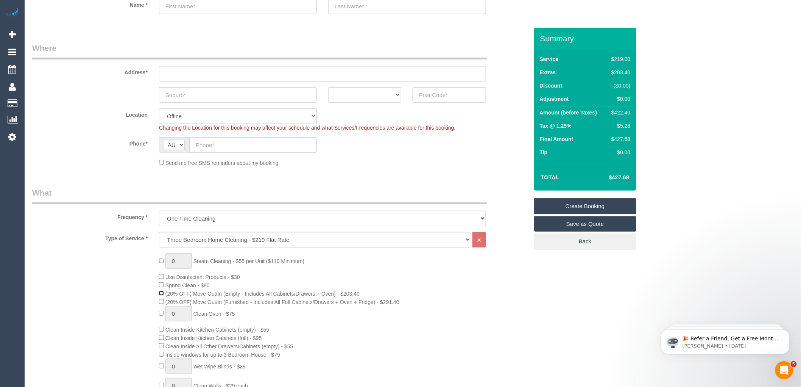
scroll to position [42, 0]
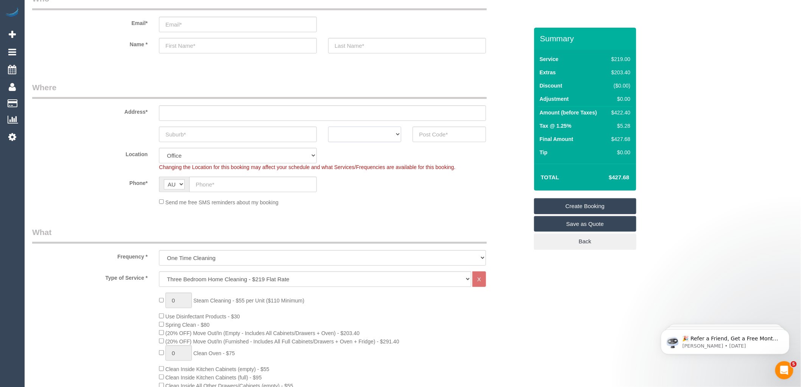
click at [385, 131] on select "ACT [GEOGRAPHIC_DATA] NT [GEOGRAPHIC_DATA] SA TAS [GEOGRAPHIC_DATA] [GEOGRAPHIC…" at bounding box center [364, 134] width 73 height 16
select select "VIC"
click at [328, 126] on select "ACT [GEOGRAPHIC_DATA] NT [GEOGRAPHIC_DATA] SA TAS [GEOGRAPHIC_DATA] [GEOGRAPHIC…" at bounding box center [364, 134] width 73 height 16
click at [211, 131] on input "text" at bounding box center [238, 134] width 158 height 16
click at [213, 187] on input "text" at bounding box center [253, 184] width 128 height 16
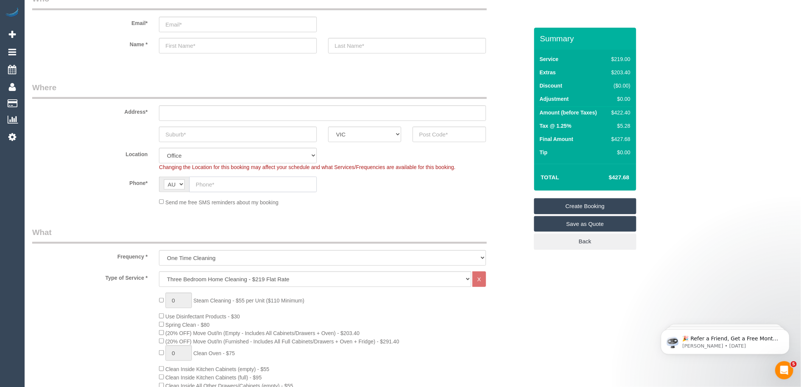
paste input "61 415 939 005"
type input "61 415 939 005"
click at [179, 133] on input "text" at bounding box center [238, 134] width 158 height 16
type input "Pascot Vale"
click at [441, 136] on input "text" at bounding box center [449, 134] width 73 height 16
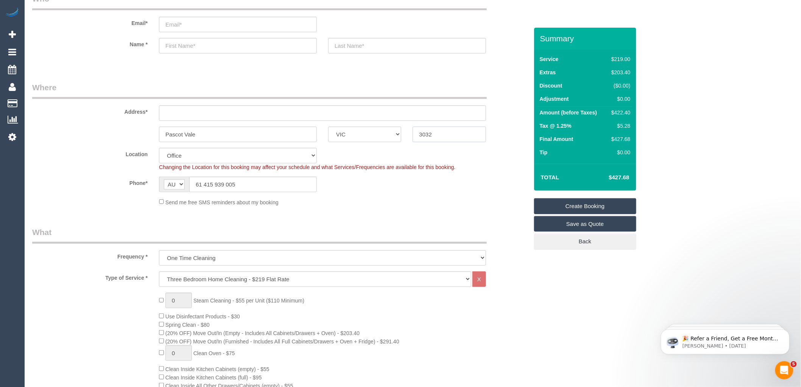
type input "3032"
click at [180, 110] on input "text" at bounding box center [322, 113] width 327 height 16
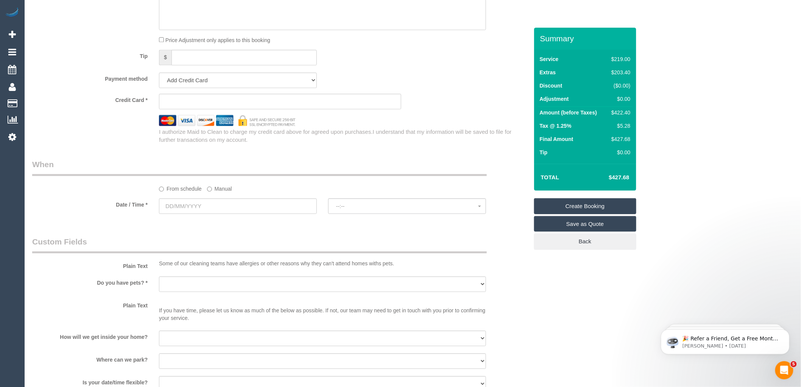
scroll to position [715, 0]
type input "-"
click at [206, 213] on input "text" at bounding box center [238, 206] width 158 height 16
select select "59"
select select "object:2233"
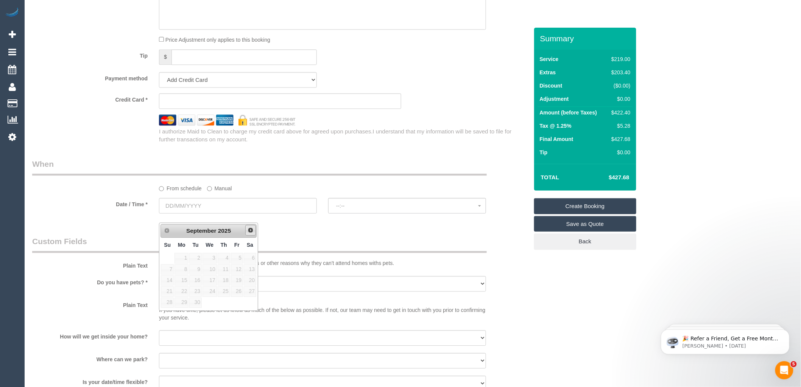
click at [247, 229] on link "Next" at bounding box center [250, 230] width 11 height 11
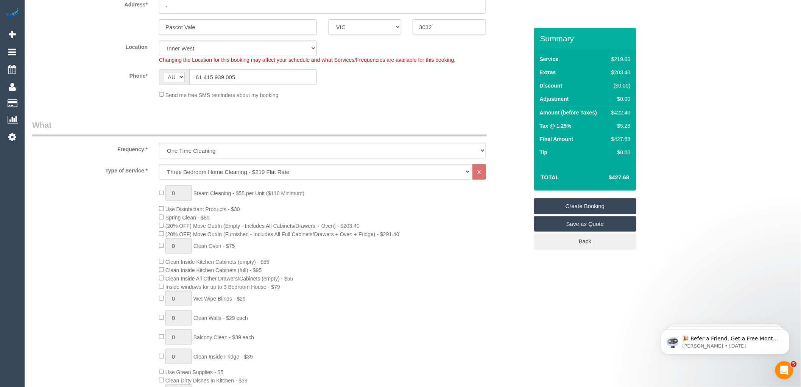
scroll to position [168, 0]
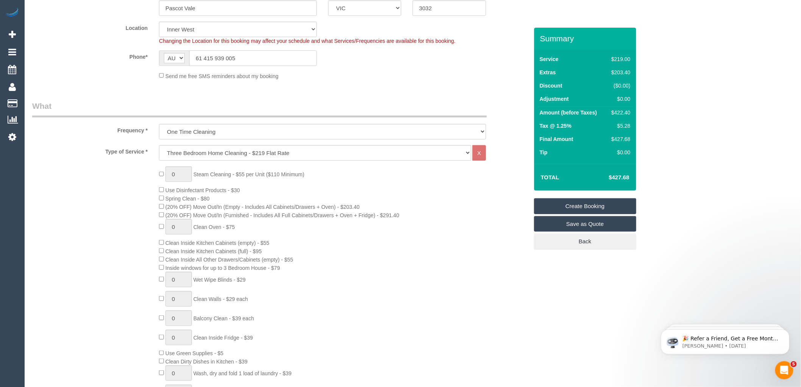
drag, startPoint x: 202, startPoint y: 59, endPoint x: 190, endPoint y: 58, distance: 12.2
click at [190, 58] on input "61 415 939 005" at bounding box center [253, 58] width 128 height 16
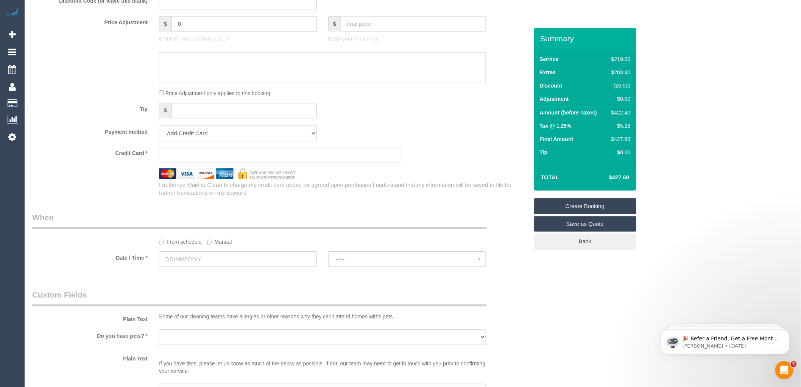
scroll to position [757, 0]
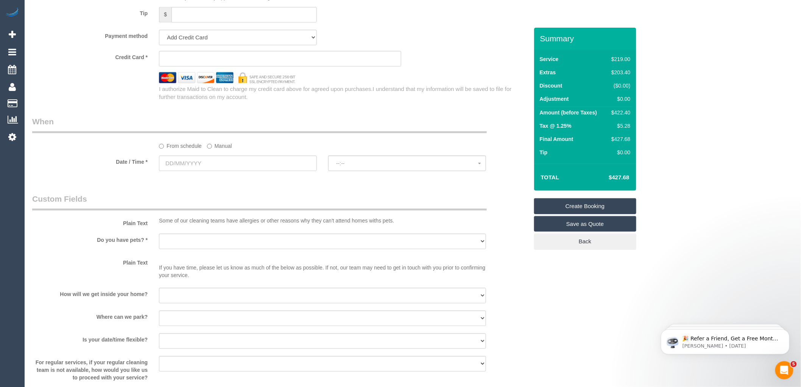
type input "0415 939 005"
click at [206, 171] on input "text" at bounding box center [238, 163] width 158 height 16
click at [251, 189] on span "Next" at bounding box center [251, 187] width 6 height 6
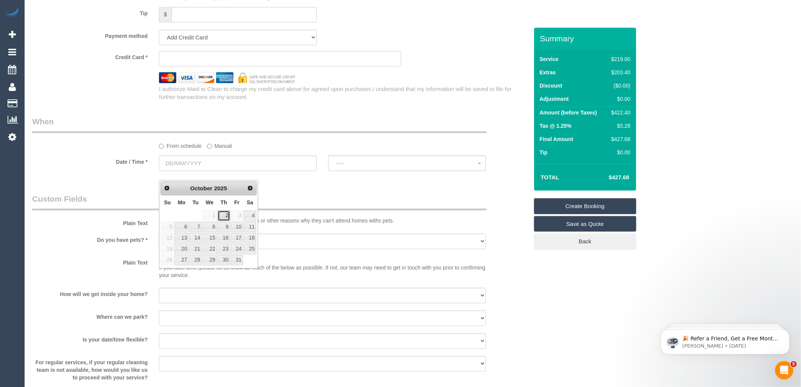
click at [225, 216] on link "2" at bounding box center [224, 215] width 12 height 10
type input "02/10/2025"
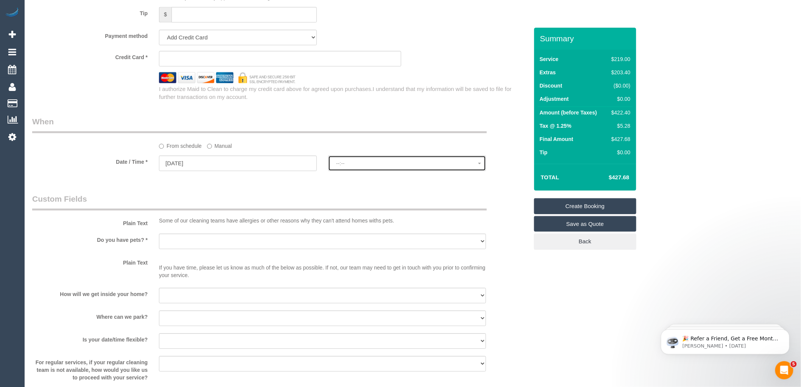
click at [361, 166] on span "--:--" at bounding box center [407, 163] width 142 height 6
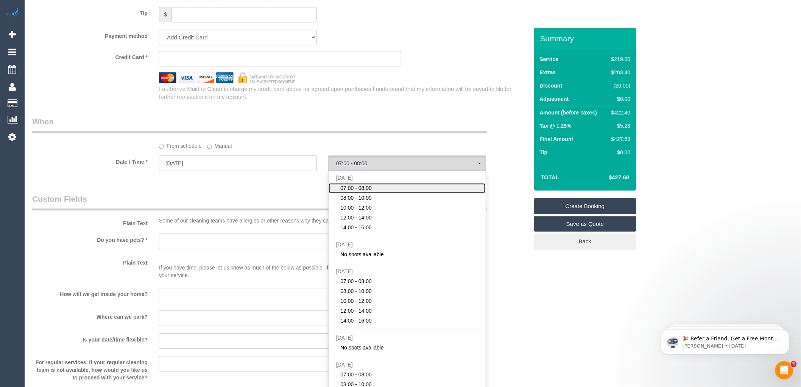
click at [365, 192] on span "07:00 - 08:00" at bounding box center [356, 188] width 31 height 8
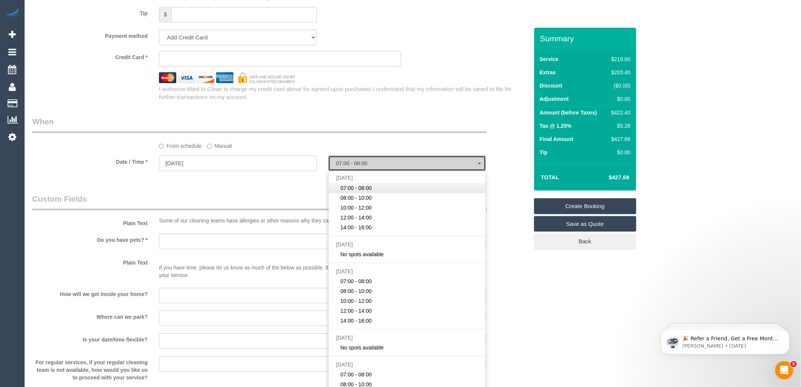
select select "spot1"
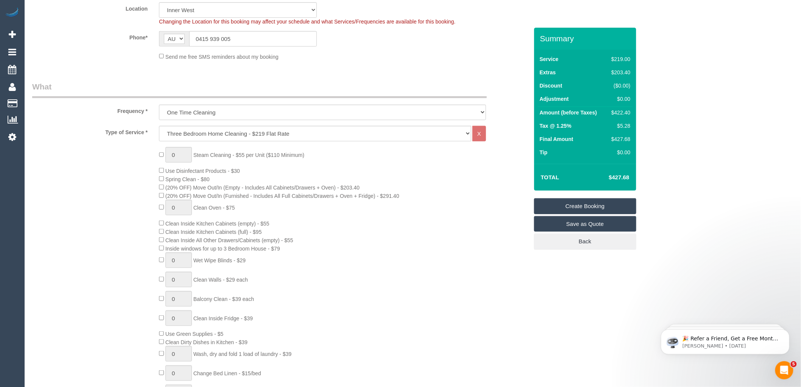
scroll to position [0, 0]
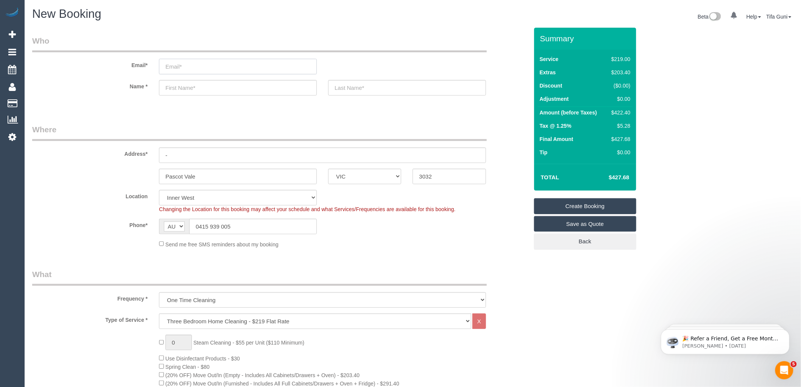
click at [188, 62] on input "email" at bounding box center [238, 67] width 158 height 16
select select "spot18"
drag, startPoint x: 171, startPoint y: 154, endPoint x: 139, endPoint y: 154, distance: 32.6
click at [136, 154] on div "Address* -" at bounding box center [281, 143] width 508 height 39
paste input "farhanakeane@gmail.com"
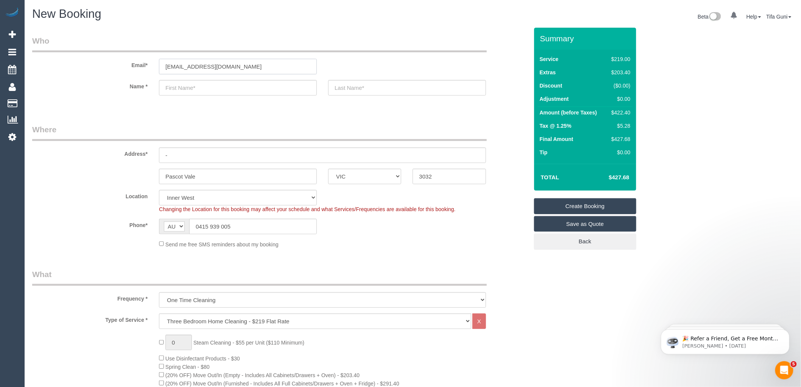
type input "farhanakeane@gmail.com"
click at [176, 158] on input "-" at bounding box center [322, 155] width 327 height 16
select select "spot35"
type input "55 brown avenue"
drag, startPoint x: 241, startPoint y: 66, endPoint x: 141, endPoint y: 72, distance: 100.2
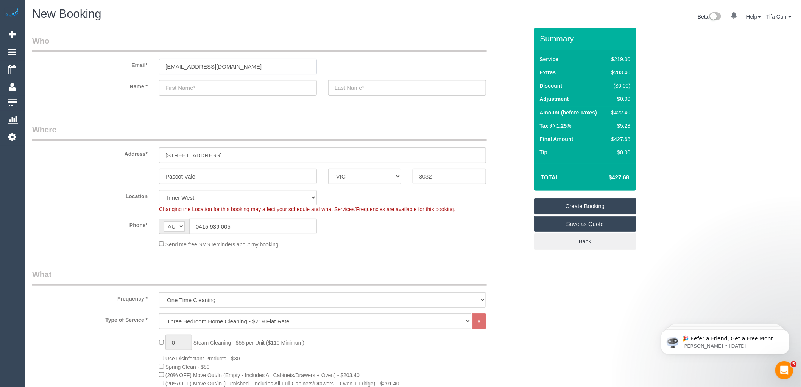
click at [141, 72] on div "Email* farhanakeane@gmail.com" at bounding box center [281, 54] width 508 height 39
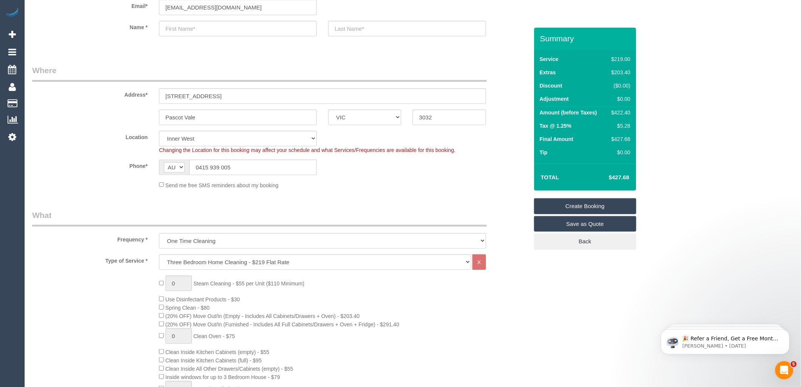
scroll to position [84, 0]
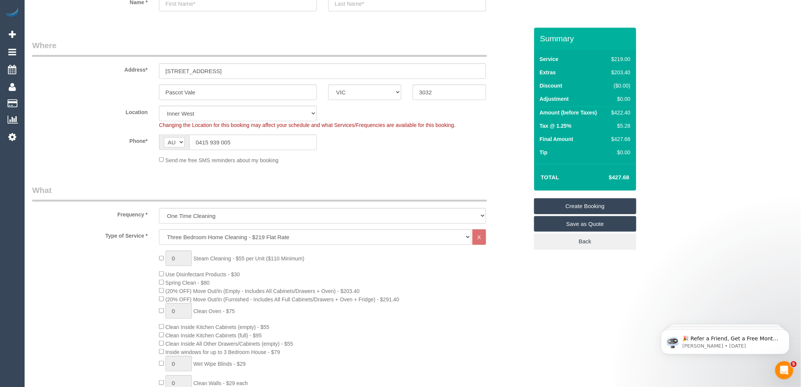
drag, startPoint x: 629, startPoint y: 177, endPoint x: 611, endPoint y: 177, distance: 17.8
click at [609, 177] on td "$427.68" at bounding box center [607, 177] width 49 height 19
copy h4 "$427.68"
